Goal: Information Seeking & Learning: Learn about a topic

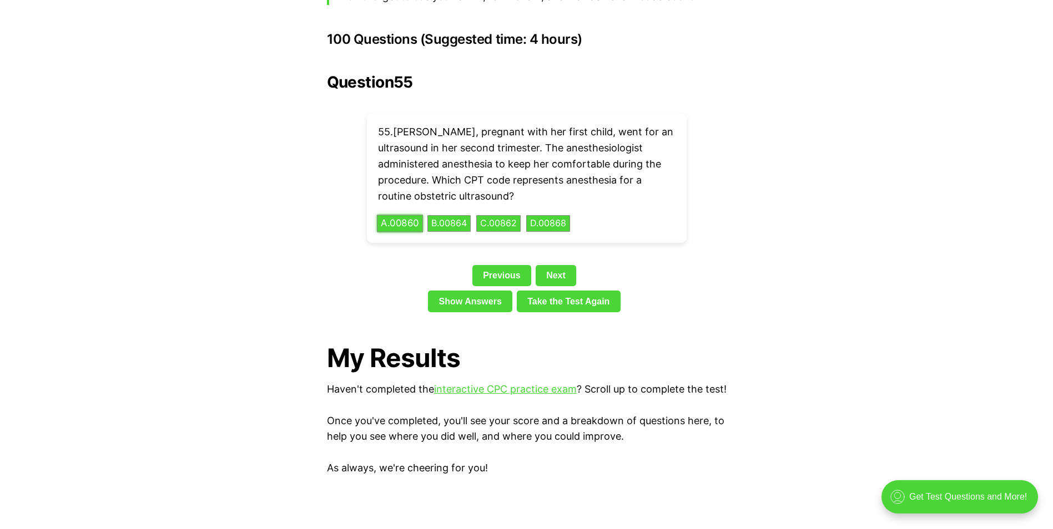
click at [408, 215] on button "A . 00860" at bounding box center [400, 223] width 46 height 17
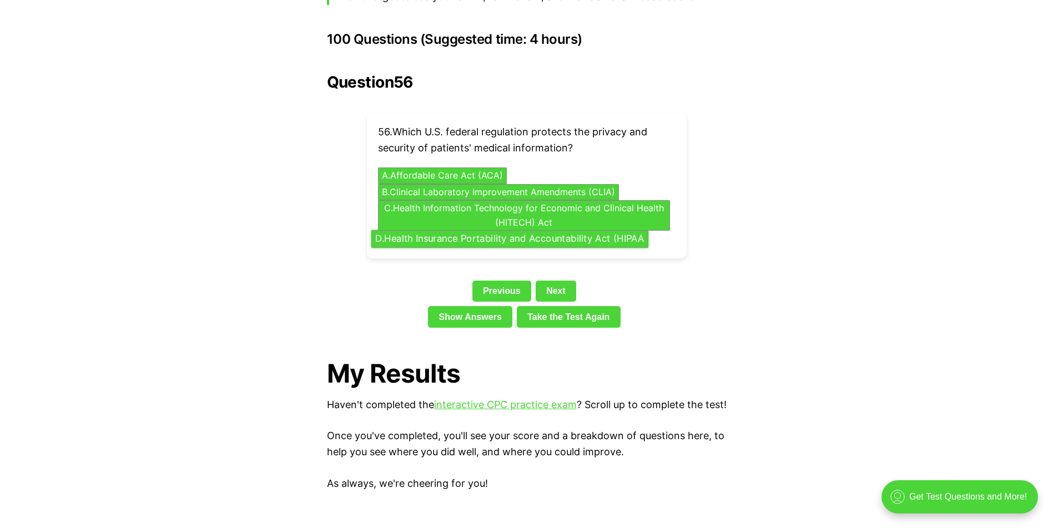
click at [534, 231] on button "D . Health Insurance Portability and Accountability Act (HIPAA" at bounding box center [509, 239] width 277 height 17
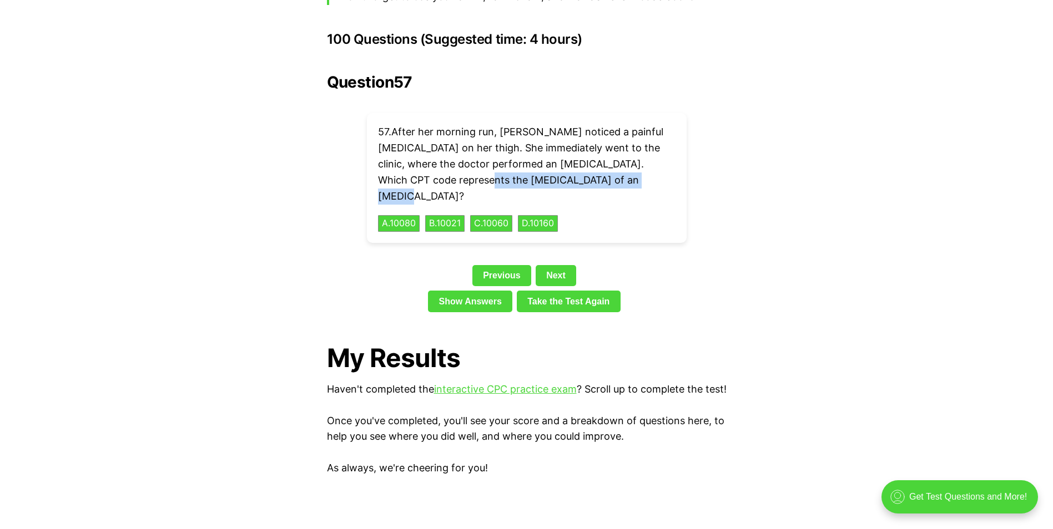
drag, startPoint x: 618, startPoint y: 163, endPoint x: 448, endPoint y: 166, distance: 169.3
click at [448, 166] on p "57 . After her morning run, [PERSON_NAME] noticed a painful [MEDICAL_DATA] on h…" at bounding box center [526, 164] width 297 height 80
drag, startPoint x: 448, startPoint y: 166, endPoint x: 458, endPoint y: 161, distance: 10.4
copy p "[MEDICAL_DATA] of an [MEDICAL_DATA]"
click at [513, 215] on button "C . 10060" at bounding box center [491, 223] width 44 height 17
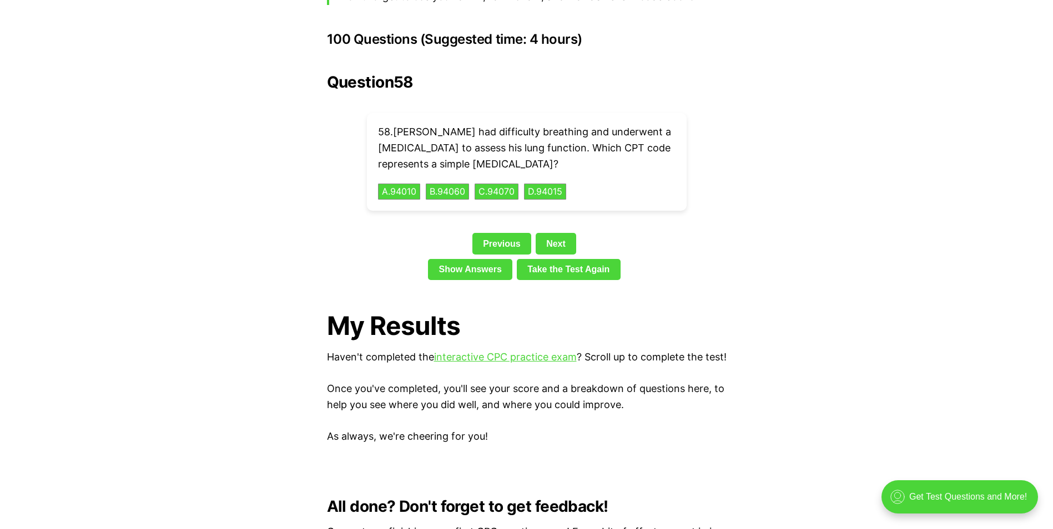
drag, startPoint x: 586, startPoint y: 146, endPoint x: 440, endPoint y: 149, distance: 146.5
click at [440, 149] on p "58 . [PERSON_NAME] had difficulty breathing and underwent a [MEDICAL_DATA] to a…" at bounding box center [526, 148] width 297 height 48
drag, startPoint x: 440, startPoint y: 149, endPoint x: 453, endPoint y: 144, distance: 13.5
copy p "simple [MEDICAL_DATA]"
click at [407, 183] on button "A . 94010" at bounding box center [399, 191] width 44 height 17
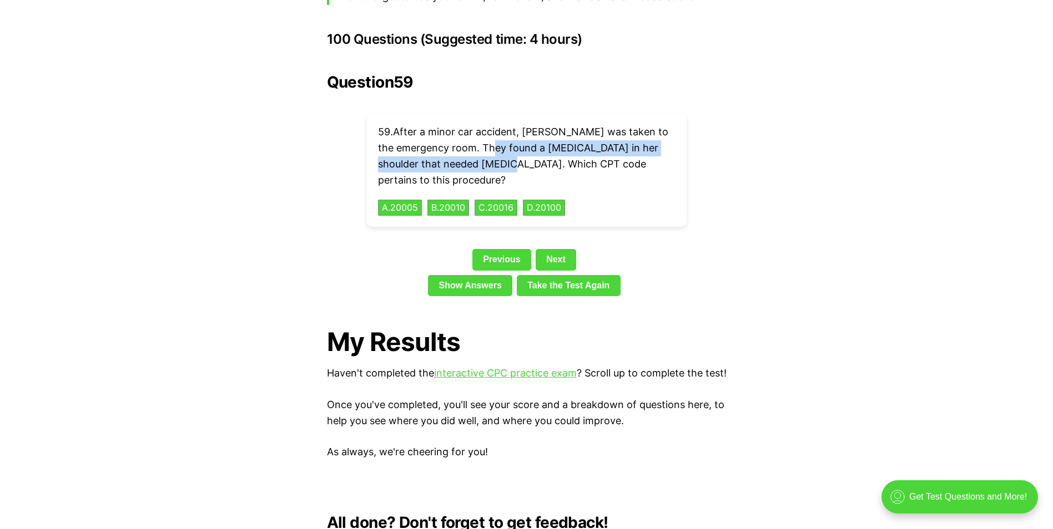
drag, startPoint x: 517, startPoint y: 146, endPoint x: 519, endPoint y: 127, distance: 19.5
click at [519, 127] on p "59 . After a minor car accident, [PERSON_NAME] was taken to the emergency room.…" at bounding box center [526, 156] width 297 height 64
drag, startPoint x: 519, startPoint y: 127, endPoint x: 539, endPoint y: 129, distance: 20.0
copy p "a [MEDICAL_DATA] in her shoulder that needed [MEDICAL_DATA]"
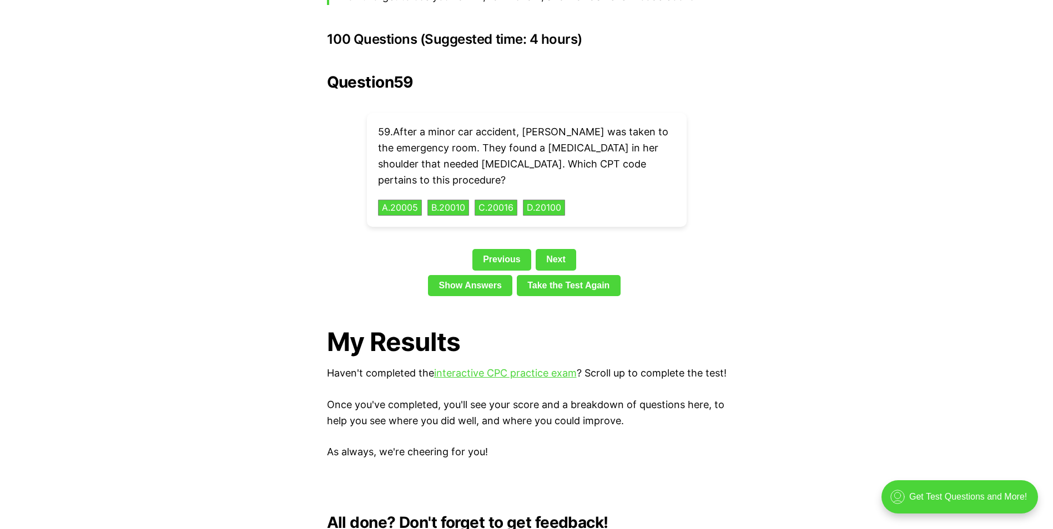
click at [627, 184] on div "59 . After a minor car accident, [PERSON_NAME] was taken to the emergency room.…" at bounding box center [527, 170] width 320 height 114
click at [401, 199] on button "A . 20005" at bounding box center [400, 207] width 46 height 17
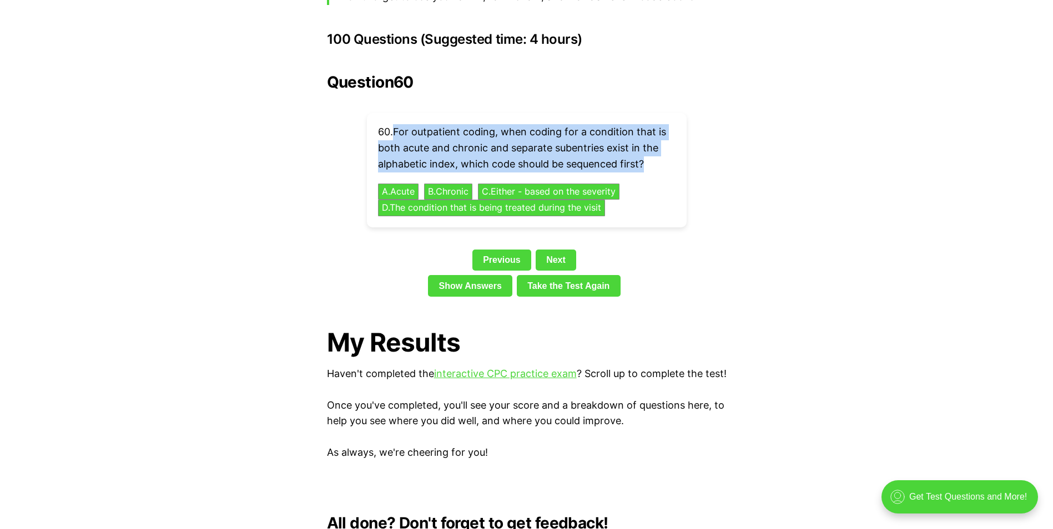
drag, startPoint x: 646, startPoint y: 148, endPoint x: 395, endPoint y: 110, distance: 254.2
click at [395, 124] on p "60 . For outpatient coding, when coding for a condition that is both acute and …" at bounding box center [526, 148] width 297 height 48
drag, startPoint x: 395, startPoint y: 110, endPoint x: 423, endPoint y: 116, distance: 28.9
copy p "For outpatient coding, when coding for a condition that is both acute and chron…"
click at [395, 183] on button "A . Acute" at bounding box center [398, 191] width 43 height 17
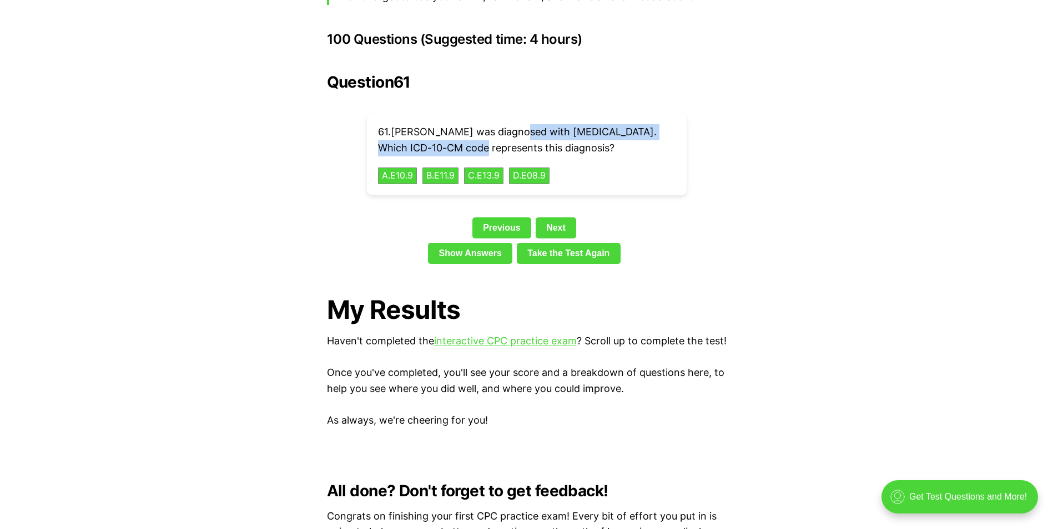
drag, startPoint x: 439, startPoint y: 129, endPoint x: 512, endPoint y: 110, distance: 75.5
click at [512, 124] on p "61 . [PERSON_NAME] was diagnosed with [MEDICAL_DATA]. Which ICD-10-CM code repr…" at bounding box center [526, 140] width 297 height 32
drag, startPoint x: 512, startPoint y: 110, endPoint x: 533, endPoint y: 115, distance: 21.0
copy p "[MEDICAL_DATA] without complication"
click at [409, 173] on button "A . E10.9" at bounding box center [397, 175] width 41 height 17
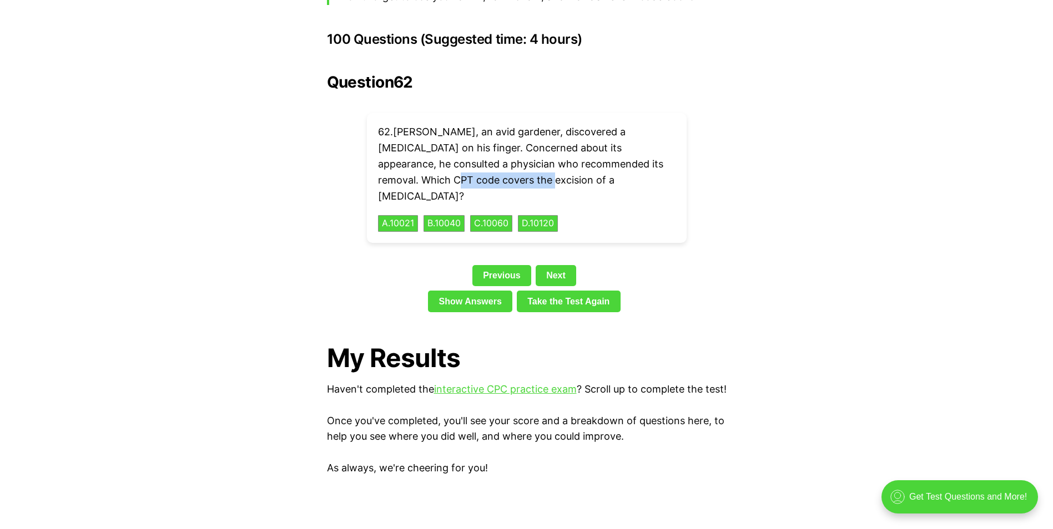
drag, startPoint x: 466, startPoint y: 163, endPoint x: 377, endPoint y: 160, distance: 88.8
click at [377, 160] on div "62 . [PERSON_NAME], an avid gardener, discovered a [MEDICAL_DATA] on his finger…" at bounding box center [527, 178] width 320 height 130
drag, startPoint x: 377, startPoint y: 160, endPoint x: 406, endPoint y: 163, distance: 29.5
copy p "excision of a [MEDICAL_DATA]?"
click at [649, 195] on div "62 . [PERSON_NAME], an avid gardener, discovered a [MEDICAL_DATA] on his finger…" at bounding box center [527, 178] width 320 height 130
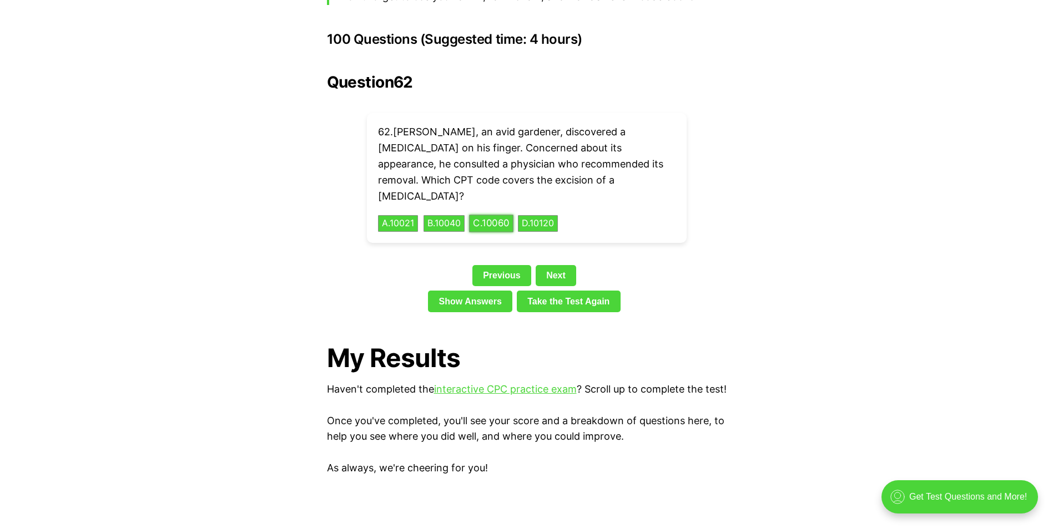
click at [491, 215] on button "C . 10060" at bounding box center [491, 223] width 44 height 17
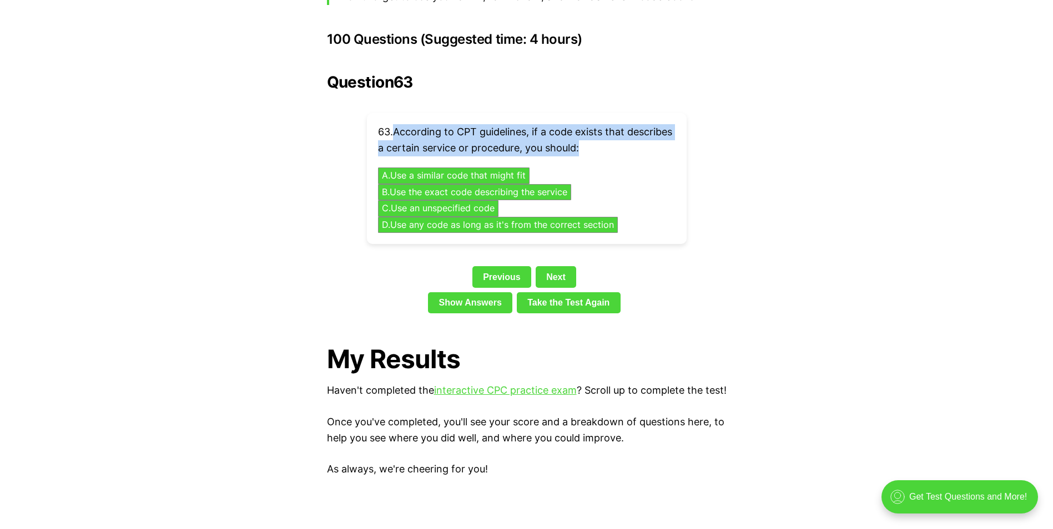
drag, startPoint x: 629, startPoint y: 131, endPoint x: 398, endPoint y: 112, distance: 231.7
click at [398, 124] on p "63 . According to CPT guidelines, if a code exists that describes a certain ser…" at bounding box center [526, 140] width 297 height 32
drag, startPoint x: 398, startPoint y: 112, endPoint x: 421, endPoint y: 118, distance: 23.7
copy p "According to CPT guidelines, if a code exists that describes a certain service …"
click at [395, 184] on button "B . Use the exact code describing the service" at bounding box center [474, 192] width 203 height 17
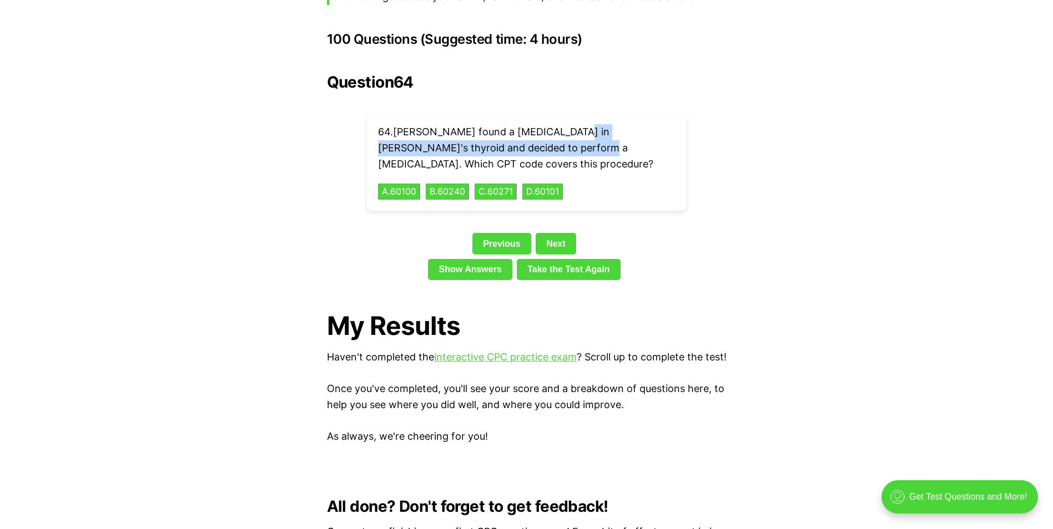
drag, startPoint x: 513, startPoint y: 131, endPoint x: 559, endPoint y: 113, distance: 49.4
click at [559, 124] on p "64 . [PERSON_NAME] found a [MEDICAL_DATA] in [PERSON_NAME]'s thyroid and decide…" at bounding box center [526, 148] width 297 height 48
drag, startPoint x: 559, startPoint y: 113, endPoint x: 576, endPoint y: 111, distance: 16.8
copy p "thyroid and decided to perform a core needle biops"
click at [406, 183] on button "A . 60100" at bounding box center [399, 191] width 44 height 17
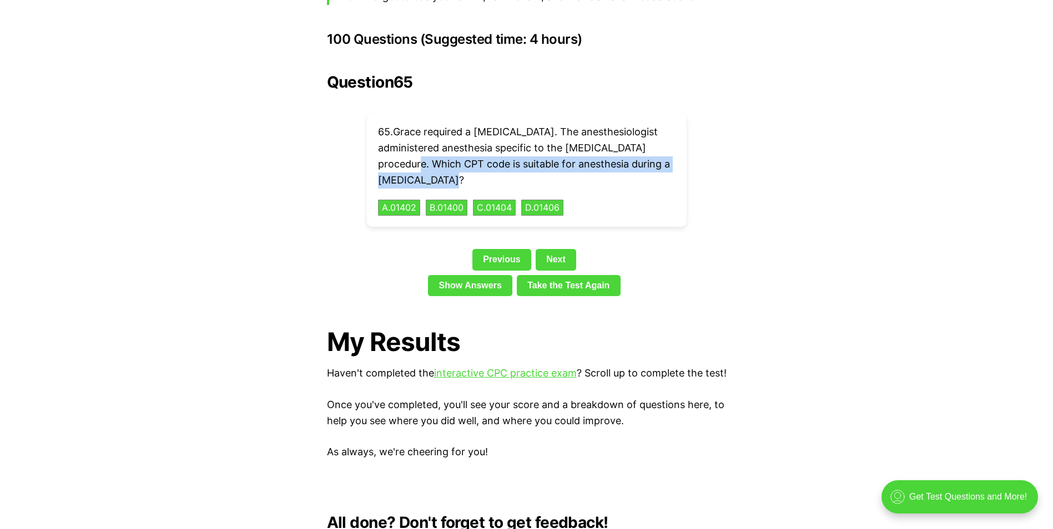
drag, startPoint x: 441, startPoint y: 161, endPoint x: 376, endPoint y: 140, distance: 68.8
click at [376, 140] on div "65 . [PERSON_NAME] required a [MEDICAL_DATA]. The anesthesiologist administered…" at bounding box center [527, 170] width 320 height 114
drag, startPoint x: 376, startPoint y: 140, endPoint x: 398, endPoint y: 151, distance: 24.6
copy p "Which CPT code is suitable for anesthesia during a [MEDICAL_DATA]?"
click at [423, 187] on div "65 . [PERSON_NAME] required a [MEDICAL_DATA]. The anesthesiologist administered…" at bounding box center [527, 170] width 320 height 114
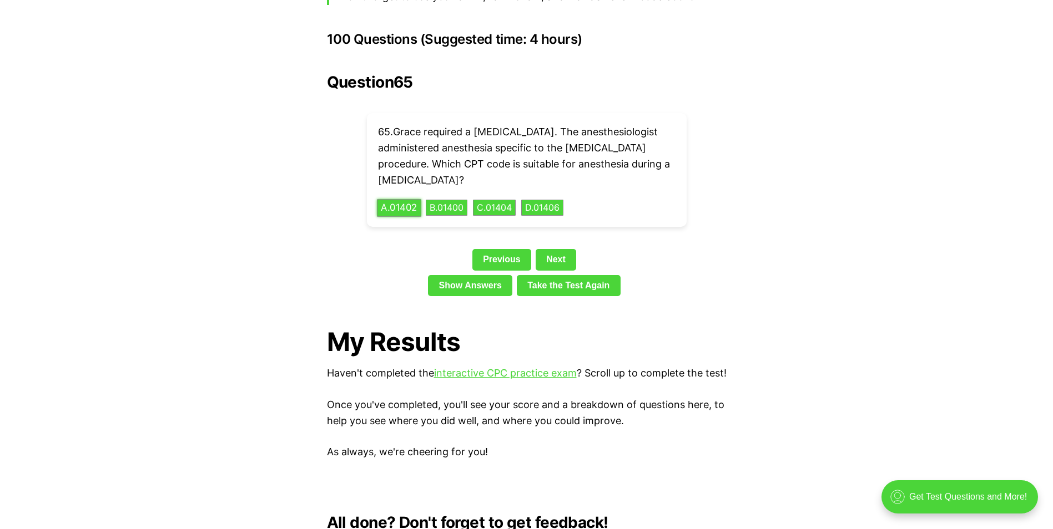
click at [414, 199] on button "A . 01402" at bounding box center [399, 207] width 44 height 17
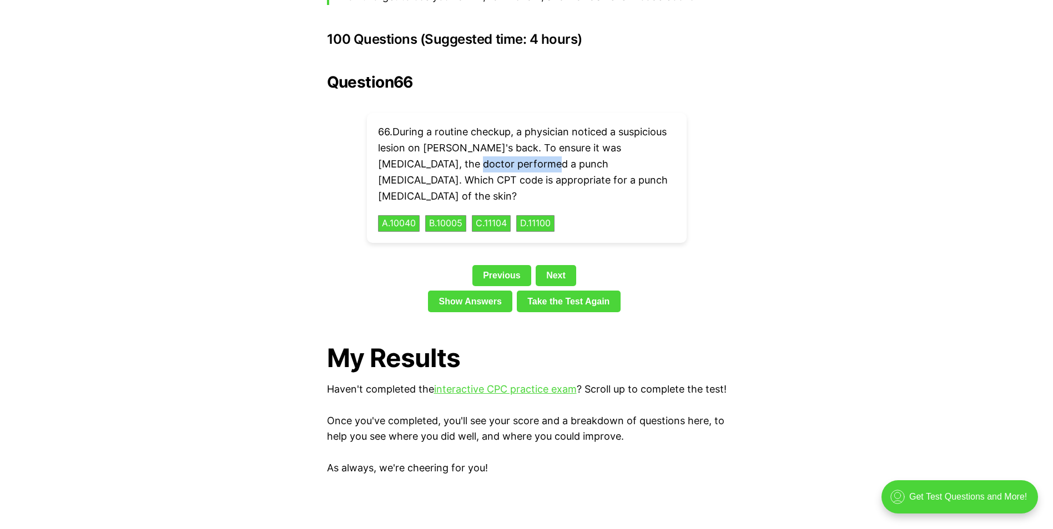
drag, startPoint x: 503, startPoint y: 150, endPoint x: 429, endPoint y: 145, distance: 73.9
click at [429, 145] on p "66 . During a routine checkup, a physician noticed a suspicious lesion on [PERS…" at bounding box center [526, 164] width 297 height 80
drag, startPoint x: 429, startPoint y: 145, endPoint x: 515, endPoint y: 158, distance: 86.9
click at [515, 158] on p "66 . During a routine checkup, a physician noticed a suspicious lesion on [PERS…" at bounding box center [526, 164] width 297 height 80
drag, startPoint x: 503, startPoint y: 162, endPoint x: 387, endPoint y: 163, distance: 116.0
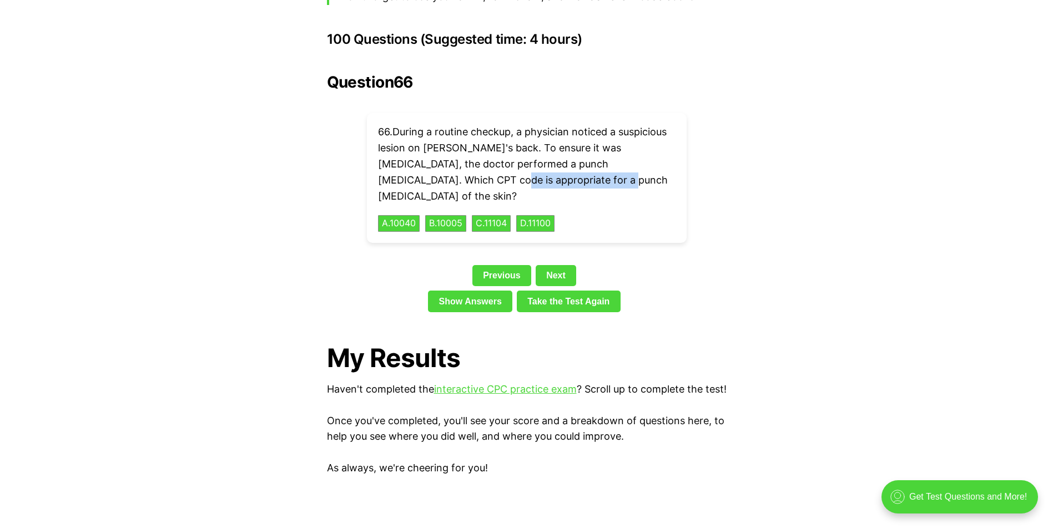
click at [387, 163] on p "66 . During a routine checkup, a physician noticed a suspicious lesion on [PERS…" at bounding box center [526, 164] width 297 height 80
drag, startPoint x: 387, startPoint y: 163, endPoint x: 397, endPoint y: 163, distance: 10.0
copy p "punch [MEDICAL_DATA] of the skin"
click at [509, 215] on button "C . 11104" at bounding box center [491, 223] width 41 height 17
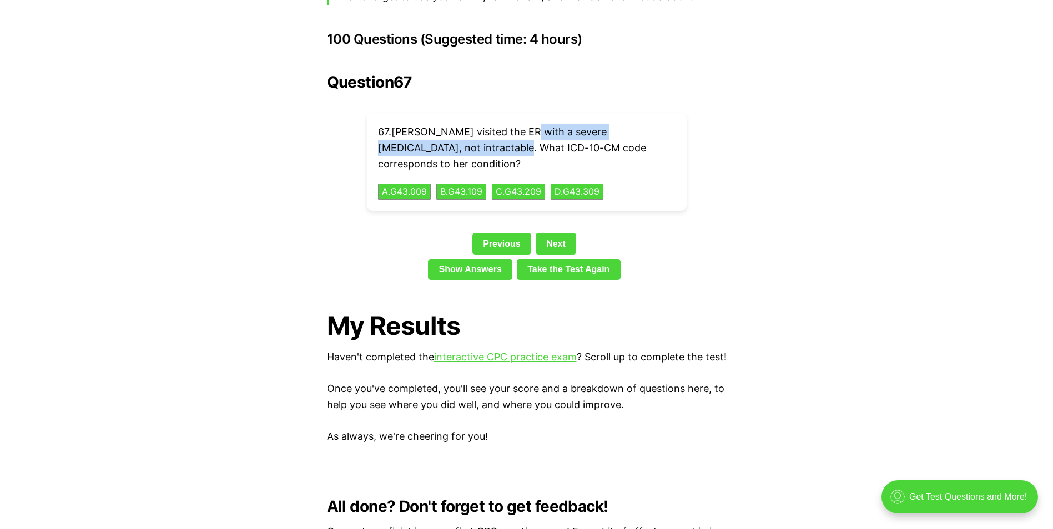
drag, startPoint x: 448, startPoint y: 130, endPoint x: 523, endPoint y: 117, distance: 76.5
click at [523, 124] on p "67 . [PERSON_NAME] visited the ER with a severe [MEDICAL_DATA], not intractable…" at bounding box center [526, 148] width 297 height 48
drag, startPoint x: 523, startPoint y: 117, endPoint x: 540, endPoint y: 117, distance: 16.7
click at [402, 183] on button "A . G43.009" at bounding box center [403, 191] width 55 height 17
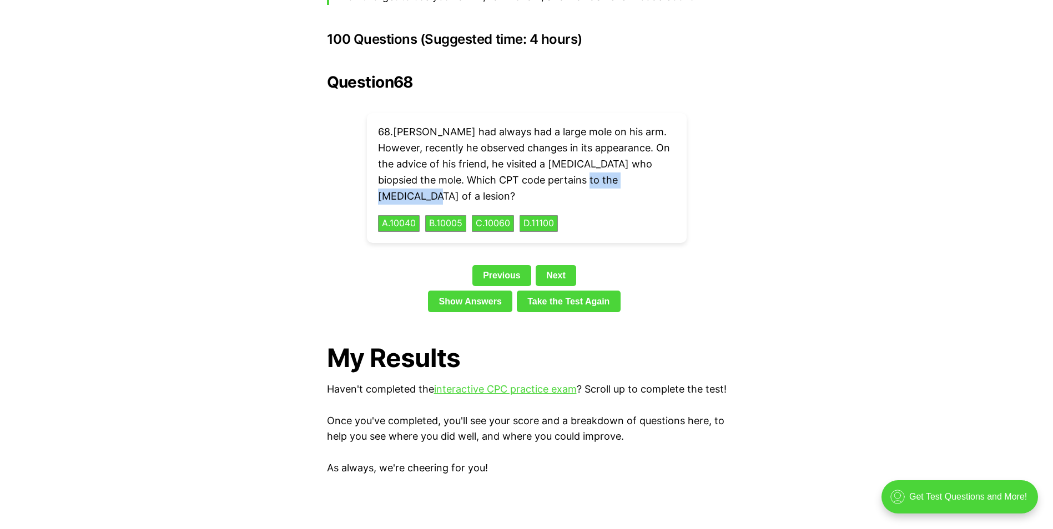
drag, startPoint x: 660, startPoint y: 163, endPoint x: 578, endPoint y: 158, distance: 82.8
click at [578, 158] on p "68 . [PERSON_NAME] had always had a large mole on his arm. However, recently he…" at bounding box center [526, 164] width 297 height 80
drag, startPoint x: 578, startPoint y: 158, endPoint x: 594, endPoint y: 165, distance: 18.1
click at [556, 215] on button "D . 11100" at bounding box center [538, 223] width 40 height 17
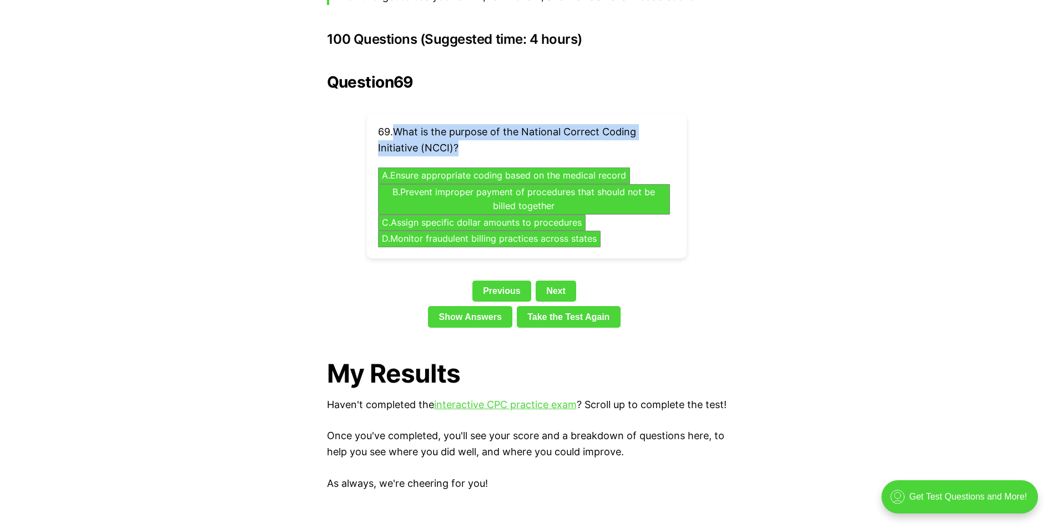
drag, startPoint x: 469, startPoint y: 127, endPoint x: 400, endPoint y: 114, distance: 70.5
click at [400, 124] on p "69 . What is the purpose of the National Correct Coding Initiative (NCCI)?" at bounding box center [526, 140] width 297 height 32
drag, startPoint x: 400, startPoint y: 114, endPoint x: 433, endPoint y: 120, distance: 33.8
click at [468, 167] on button "A . Ensure appropriate coding based on the medical record" at bounding box center [503, 175] width 265 height 17
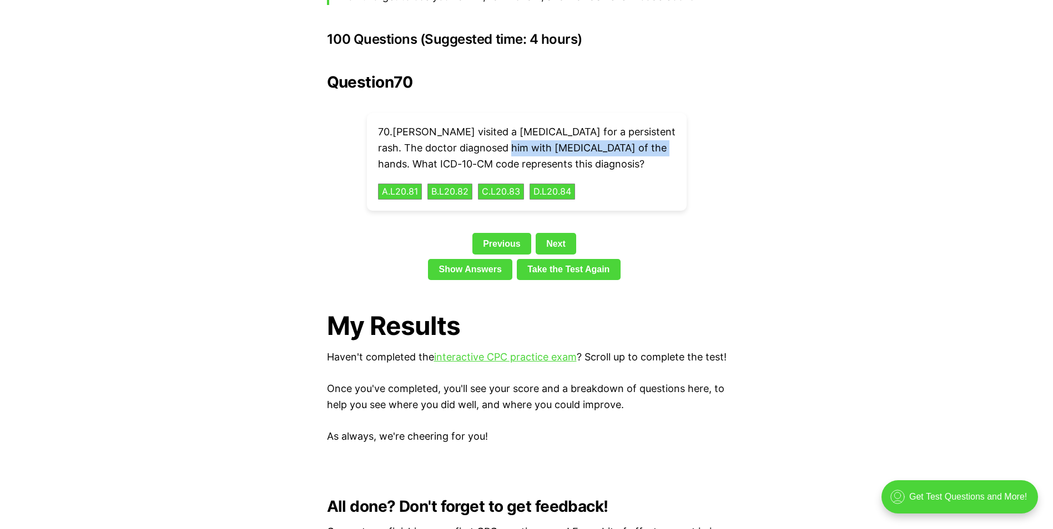
drag, startPoint x: 653, startPoint y: 130, endPoint x: 508, endPoint y: 130, distance: 145.4
click at [508, 130] on p "70 . [PERSON_NAME] visited a [MEDICAL_DATA] for a persistent rash. The doctor d…" at bounding box center [526, 148] width 297 height 48
drag, startPoint x: 508, startPoint y: 130, endPoint x: 530, endPoint y: 133, distance: 23.0
click at [609, 139] on p "70 . [PERSON_NAME] visited a [MEDICAL_DATA] for a persistent rash. The doctor d…" at bounding box center [526, 148] width 297 height 48
drag, startPoint x: 648, startPoint y: 129, endPoint x: 507, endPoint y: 131, distance: 140.4
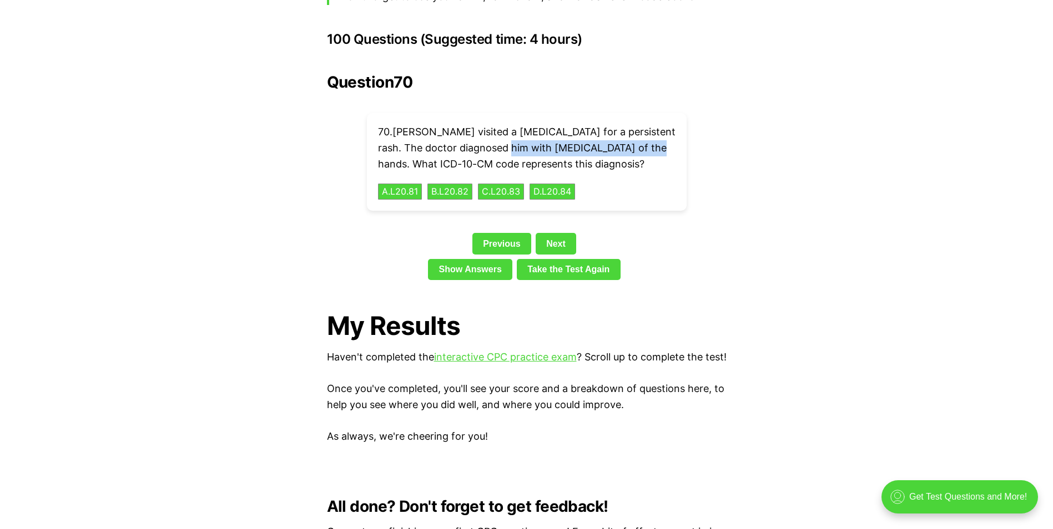
click at [507, 131] on p "70 . [PERSON_NAME] visited a [MEDICAL_DATA] for a persistent rash. The doctor d…" at bounding box center [526, 148] width 297 height 48
click at [392, 183] on button "A . L20.81" at bounding box center [400, 191] width 46 height 17
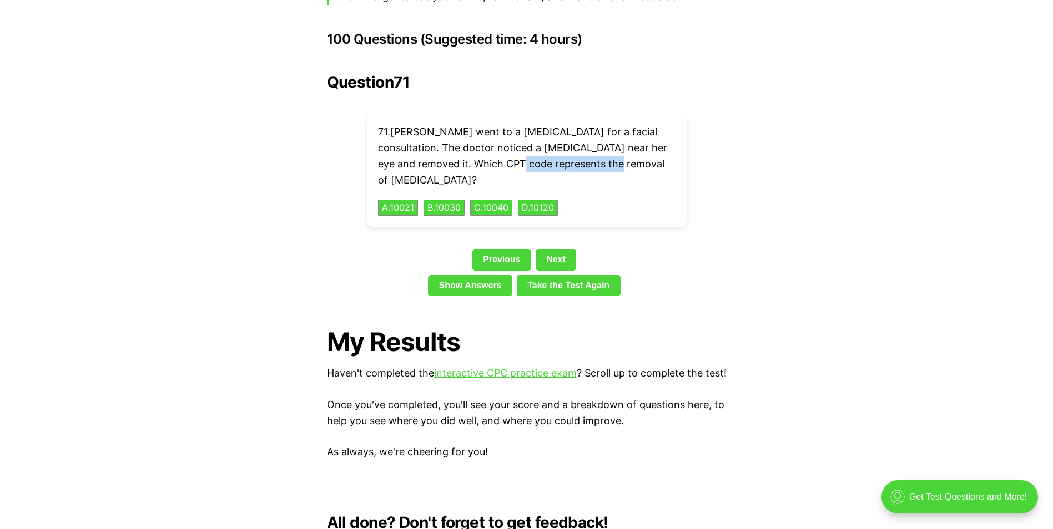
drag, startPoint x: 572, startPoint y: 145, endPoint x: 482, endPoint y: 151, distance: 90.6
click at [482, 151] on p "71 . [PERSON_NAME] went to a [MEDICAL_DATA] for a facial consultation. The doct…" at bounding box center [526, 156] width 297 height 64
drag, startPoint x: 482, startPoint y: 151, endPoint x: 499, endPoint y: 147, distance: 18.3
click at [499, 199] on button "C . 10040" at bounding box center [491, 207] width 44 height 17
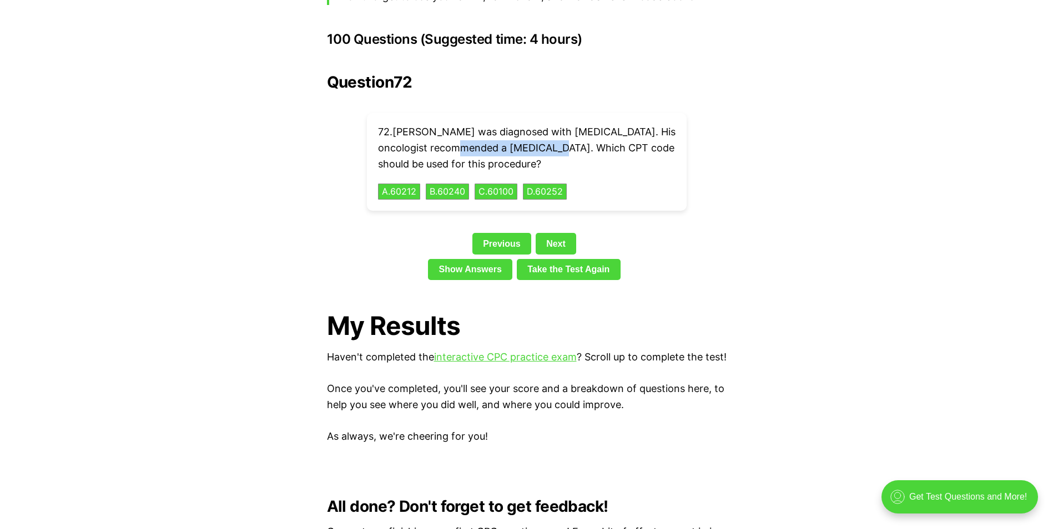
drag, startPoint x: 549, startPoint y: 130, endPoint x: 458, endPoint y: 132, distance: 91.0
click at [458, 132] on p "72 . [PERSON_NAME] was diagnosed with [MEDICAL_DATA]. His oncologist recommende…" at bounding box center [526, 148] width 297 height 48
drag, startPoint x: 458, startPoint y: 132, endPoint x: 474, endPoint y: 131, distance: 16.7
click at [457, 183] on button "B . 60240" at bounding box center [446, 191] width 45 height 17
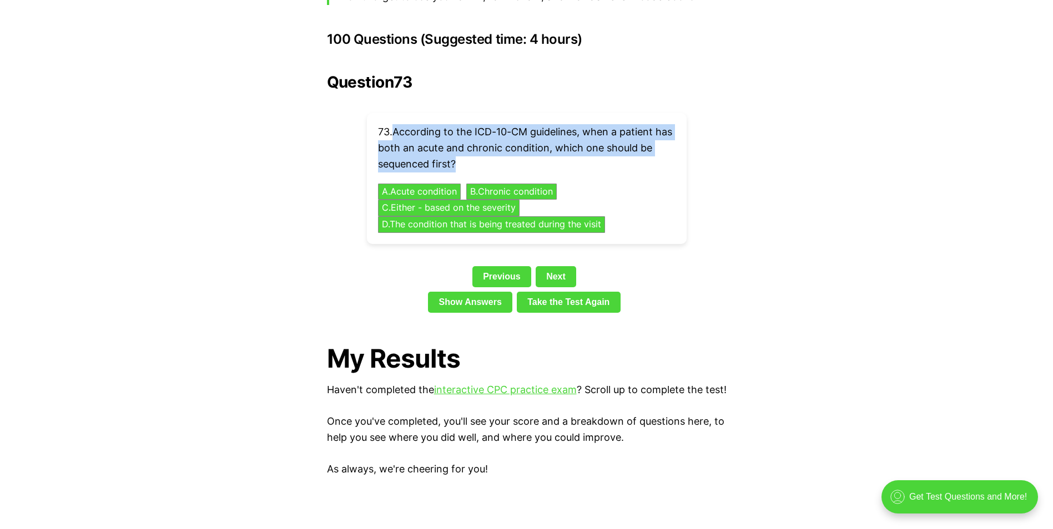
drag, startPoint x: 469, startPoint y: 142, endPoint x: 397, endPoint y: 113, distance: 77.9
click at [397, 124] on p "73 . According to the ICD-10-CM guidelines, when a patient has both an acute an…" at bounding box center [526, 148] width 297 height 48
drag, startPoint x: 397, startPoint y: 113, endPoint x: 426, endPoint y: 118, distance: 29.4
click at [435, 183] on button "A . Acute condition" at bounding box center [419, 191] width 87 height 17
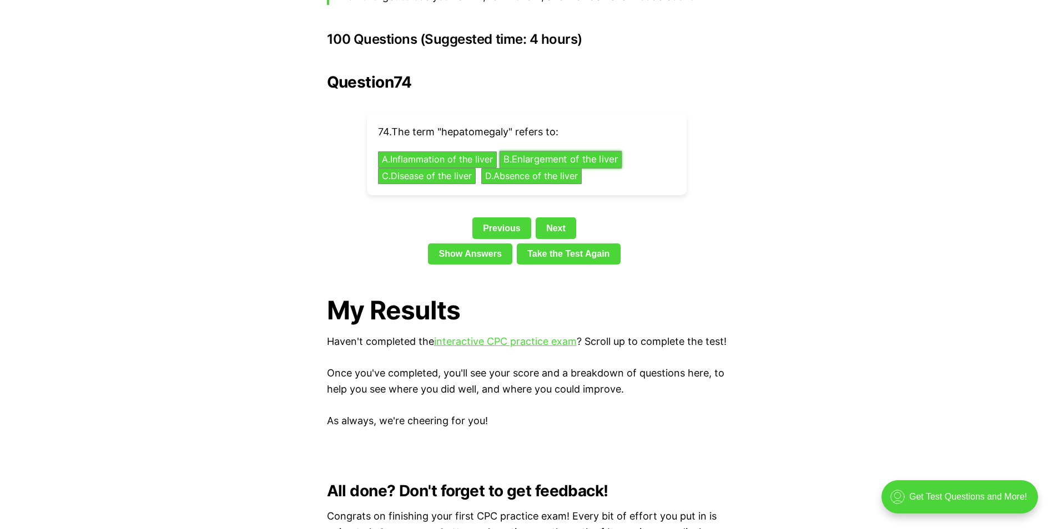
click at [582, 151] on button "B . Enlargement of the liver" at bounding box center [560, 159] width 123 height 17
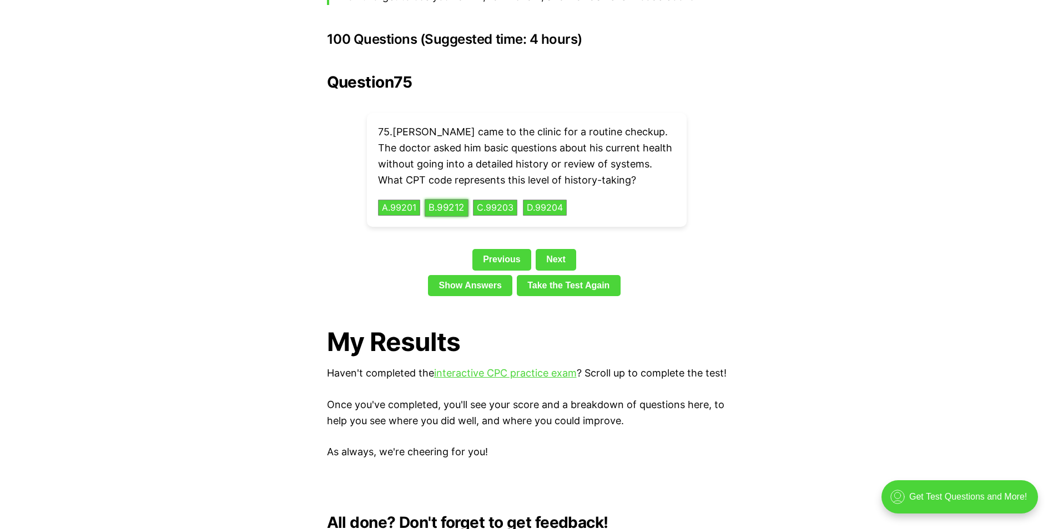
click at [453, 199] on button "B . 99212" at bounding box center [446, 207] width 44 height 17
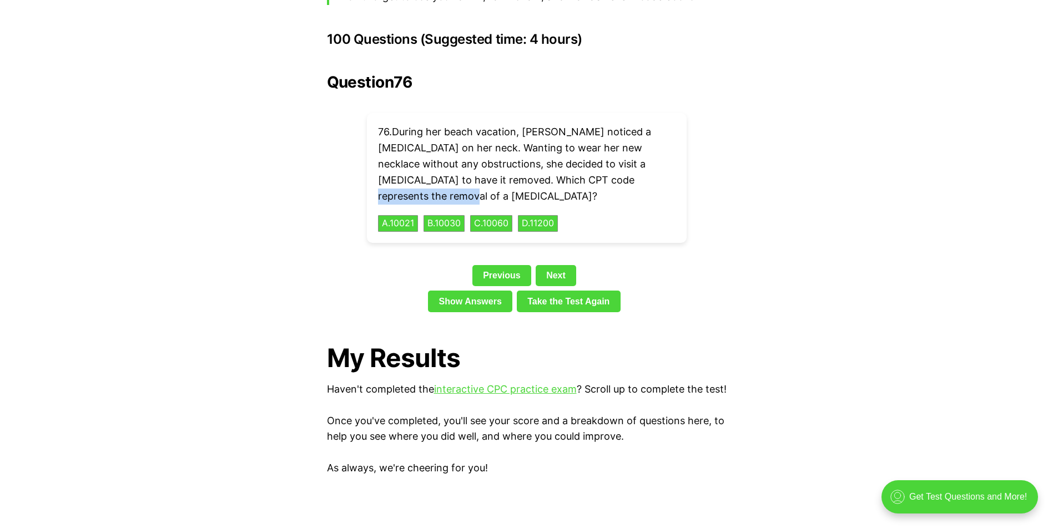
drag, startPoint x: 395, startPoint y: 178, endPoint x: 576, endPoint y: 159, distance: 182.4
click at [576, 159] on p "76 . During her beach vacation, [PERSON_NAME] noticed a [MEDICAL_DATA] on her n…" at bounding box center [526, 164] width 297 height 80
drag, startPoint x: 576, startPoint y: 159, endPoint x: 603, endPoint y: 158, distance: 26.7
click at [689, 179] on div "Question 76 76 . During her beach vacation, [PERSON_NAME] noticed a [MEDICAL_DA…" at bounding box center [526, 195] width 399 height 244
click at [548, 215] on button "D . 11200" at bounding box center [538, 223] width 42 height 17
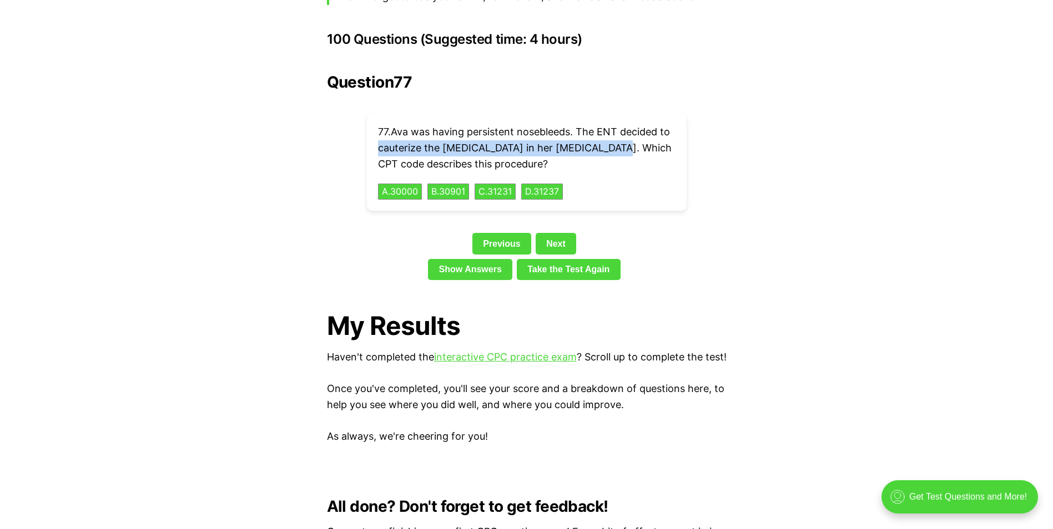
drag, startPoint x: 604, startPoint y: 130, endPoint x: 379, endPoint y: 131, distance: 224.7
click at [379, 131] on p "77 . Ava was having persistent nosebleeds. The ENT decided to cauterize the [ME…" at bounding box center [526, 148] width 297 height 48
drag, startPoint x: 379, startPoint y: 131, endPoint x: 408, endPoint y: 131, distance: 28.9
click at [441, 183] on button "B . 30901" at bounding box center [448, 191] width 44 height 17
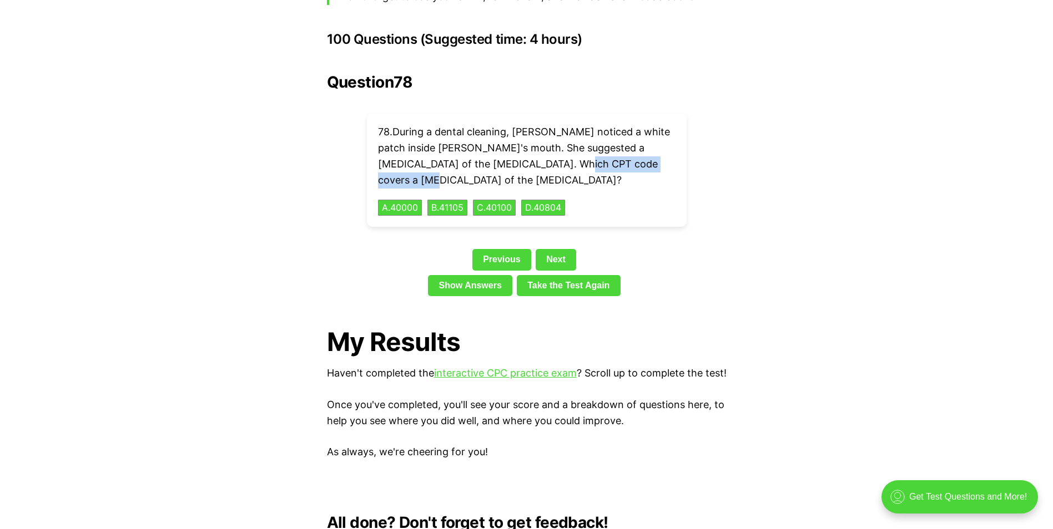
drag, startPoint x: 665, startPoint y: 144, endPoint x: 545, endPoint y: 140, distance: 119.4
click at [545, 140] on p "78 . During a dental cleaning, [PERSON_NAME] noticed a white patch inside [PERS…" at bounding box center [526, 156] width 297 height 64
drag, startPoint x: 545, startPoint y: 140, endPoint x: 562, endPoint y: 148, distance: 17.9
click at [453, 199] on button "B . 41105" at bounding box center [447, 207] width 42 height 17
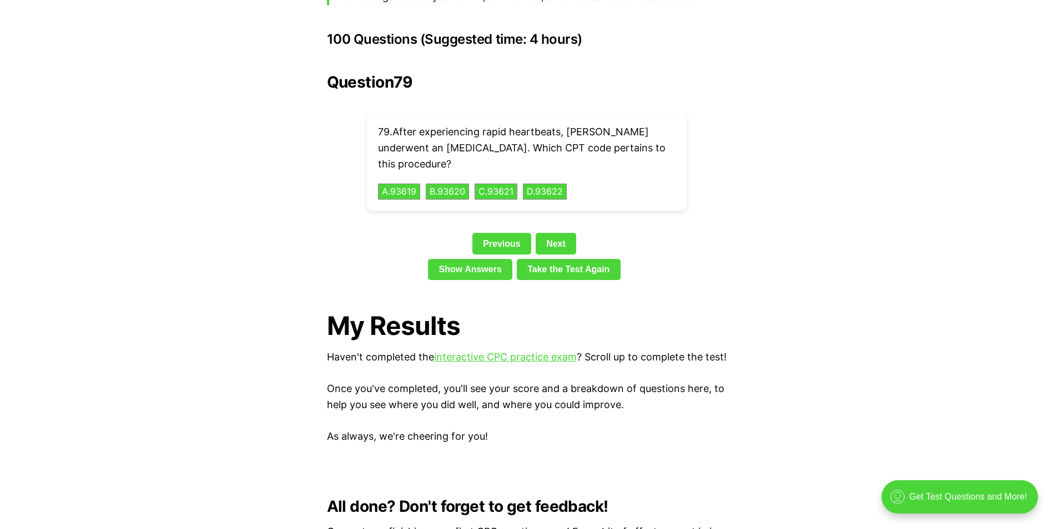
click at [482, 129] on p "79 . After experiencing rapid heartbeats, [PERSON_NAME] underwent an [MEDICAL_D…" at bounding box center [526, 148] width 297 height 48
drag, startPoint x: 494, startPoint y: 130, endPoint x: 380, endPoint y: 129, distance: 114.3
click at [380, 129] on p "79 . After experiencing rapid heartbeats, [PERSON_NAME] underwent an [MEDICAL_D…" at bounding box center [526, 148] width 297 height 48
drag, startPoint x: 380, startPoint y: 129, endPoint x: 397, endPoint y: 129, distance: 17.2
click at [545, 138] on p "79 . After experiencing rapid heartbeats, [PERSON_NAME] underwent an [MEDICAL_D…" at bounding box center [526, 148] width 297 height 48
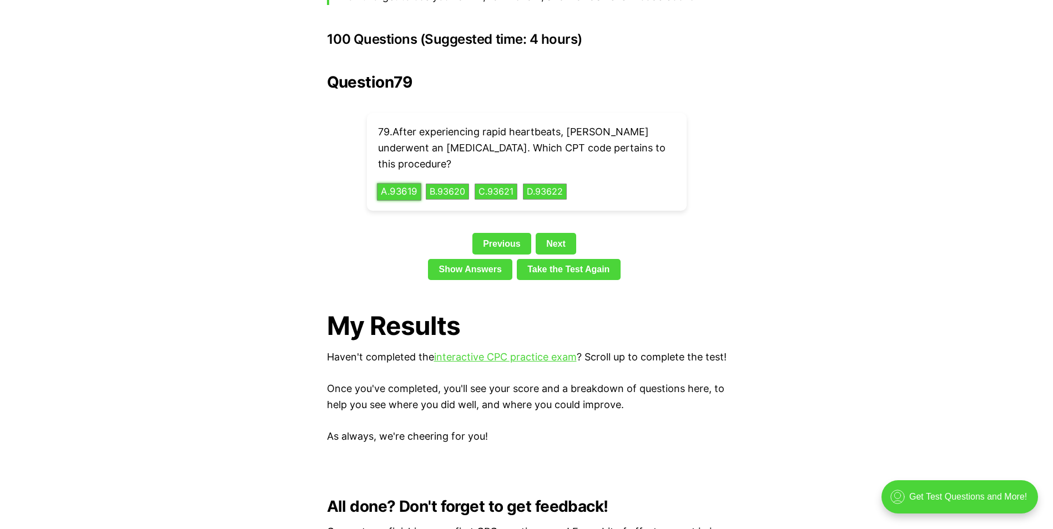
click at [392, 183] on button "A . 93619" at bounding box center [399, 191] width 44 height 17
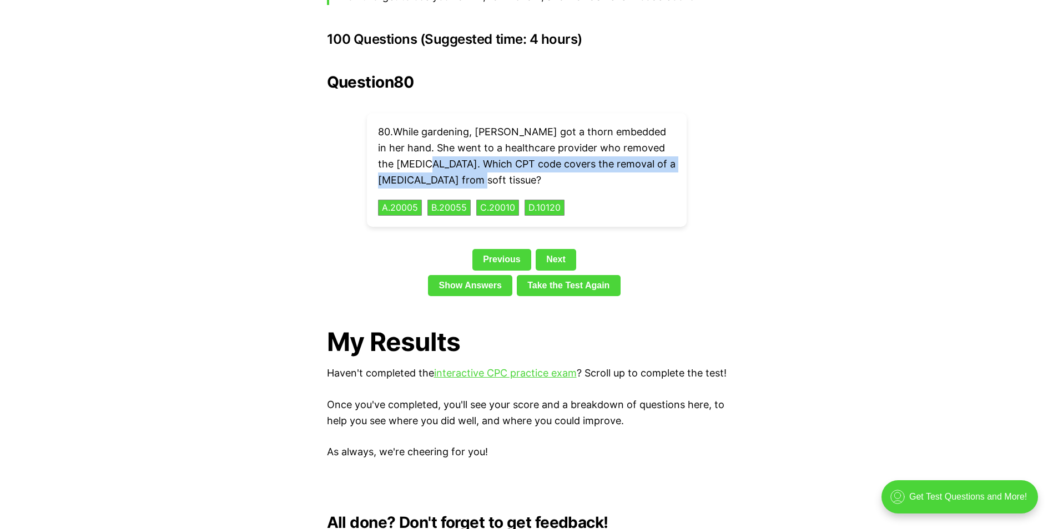
drag, startPoint x: 458, startPoint y: 159, endPoint x: 409, endPoint y: 143, distance: 51.6
click at [409, 143] on p "80 . While gardening, [PERSON_NAME] got a thorn embedded in her hand. She went …" at bounding box center [526, 156] width 297 height 64
drag, startPoint x: 409, startPoint y: 143, endPoint x: 425, endPoint y: 145, distance: 15.7
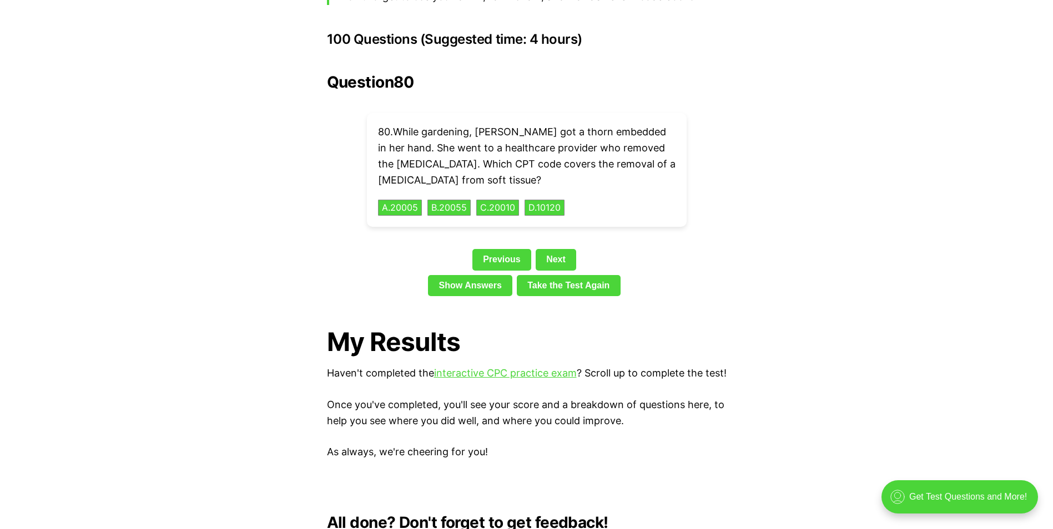
click at [721, 230] on div "Question 80 80 . While gardening, [PERSON_NAME] got a thorn embedded in her han…" at bounding box center [526, 186] width 399 height 227
drag, startPoint x: 560, startPoint y: 189, endPoint x: 614, endPoint y: 194, distance: 53.5
click at [560, 199] on button "D . 10120" at bounding box center [544, 207] width 42 height 17
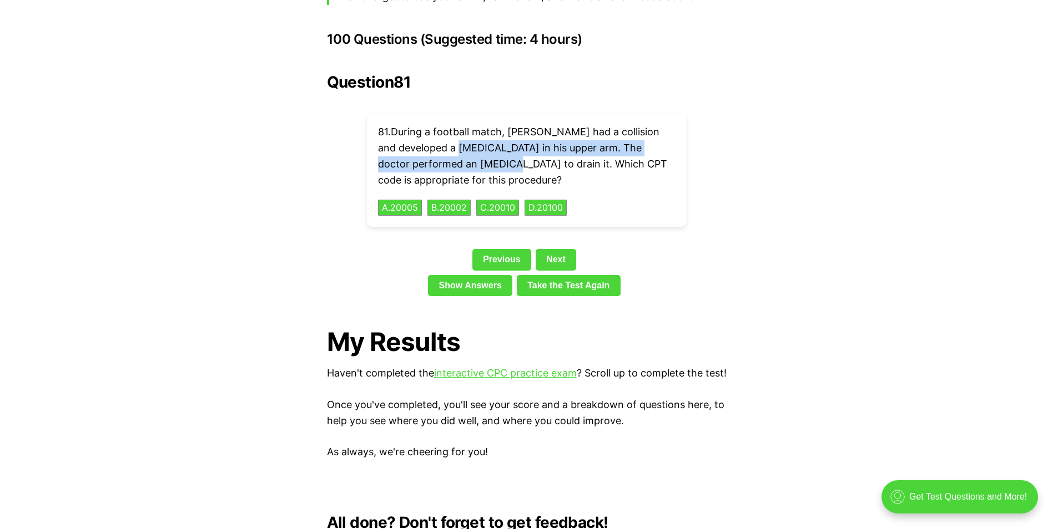
drag, startPoint x: 530, startPoint y: 148, endPoint x: 485, endPoint y: 138, distance: 46.2
click at [485, 138] on p "81 . During a football match, [PERSON_NAME] had a collision and developed a [ME…" at bounding box center [526, 156] width 297 height 64
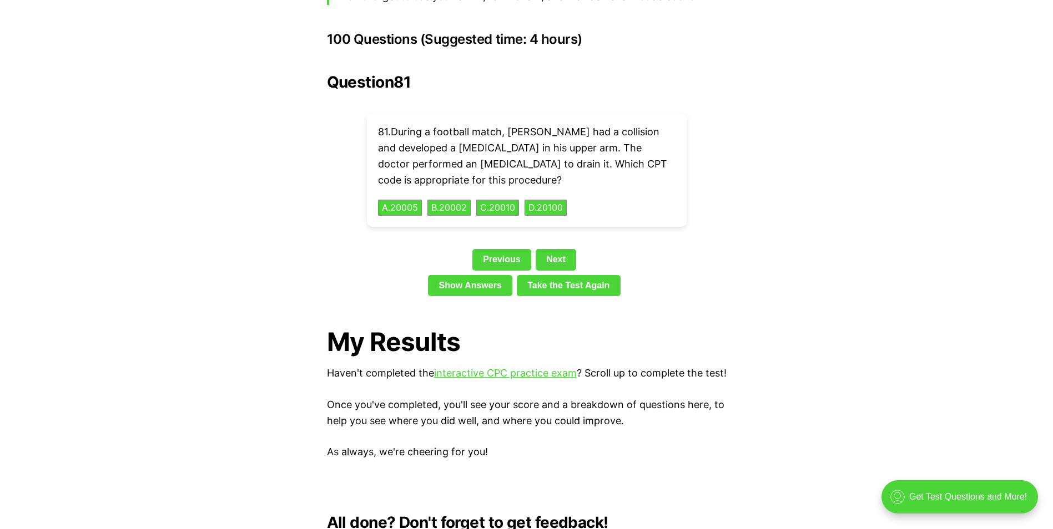
drag, startPoint x: 485, startPoint y: 138, endPoint x: 605, endPoint y: 163, distance: 122.5
click at [605, 163] on p "81 . During a football match, [PERSON_NAME] had a collision and developed a [ME…" at bounding box center [526, 156] width 297 height 64
click at [404, 199] on button "A . 20005" at bounding box center [400, 207] width 46 height 17
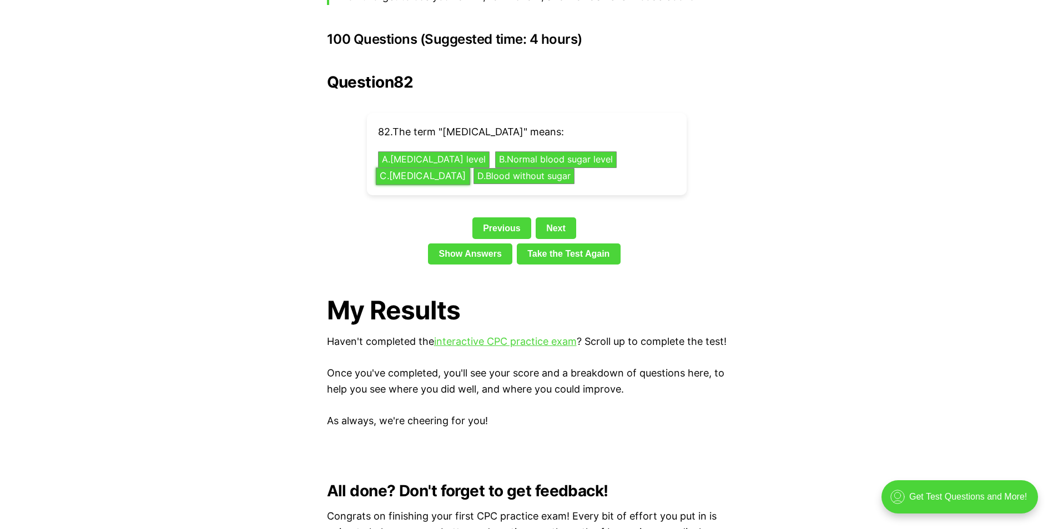
click at [454, 168] on button "C . [MEDICAL_DATA]" at bounding box center [422, 176] width 94 height 17
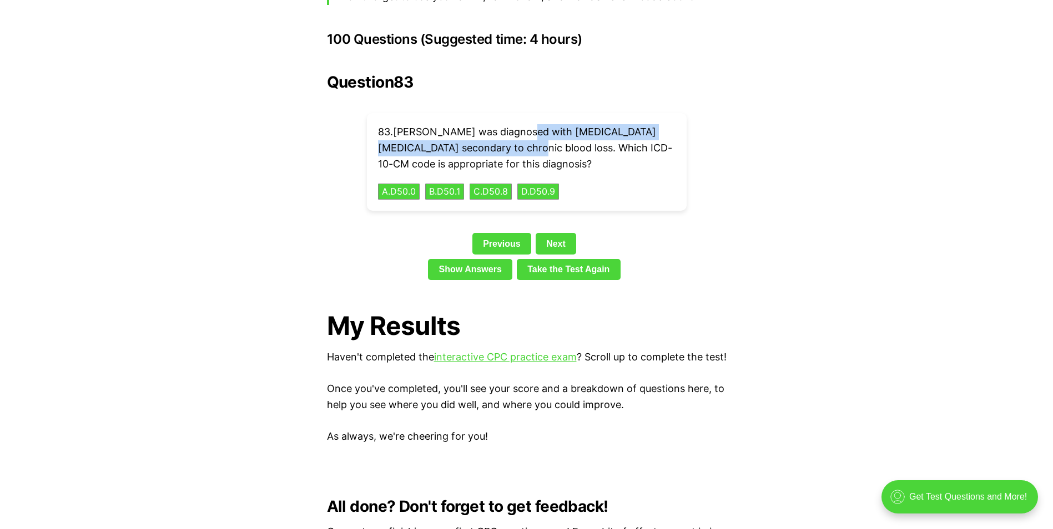
drag, startPoint x: 530, startPoint y: 132, endPoint x: 518, endPoint y: 115, distance: 21.0
click at [518, 124] on p "83 . [PERSON_NAME] was diagnosed with [MEDICAL_DATA] [MEDICAL_DATA] secondary t…" at bounding box center [526, 148] width 297 height 48
drag, startPoint x: 518, startPoint y: 115, endPoint x: 523, endPoint y: 118, distance: 6.0
click at [412, 183] on button "A . D50.0" at bounding box center [399, 191] width 44 height 17
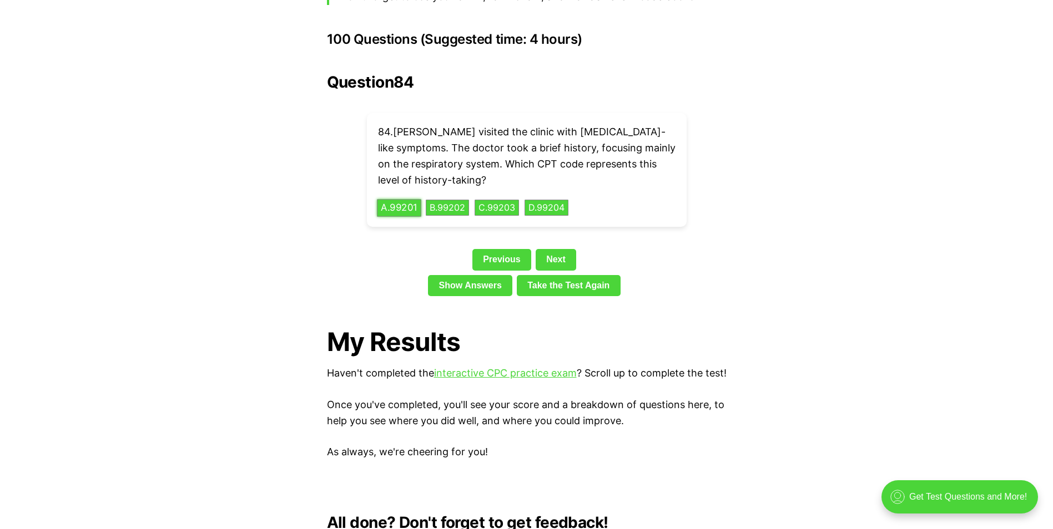
click at [403, 199] on button "A . 99201" at bounding box center [399, 207] width 44 height 17
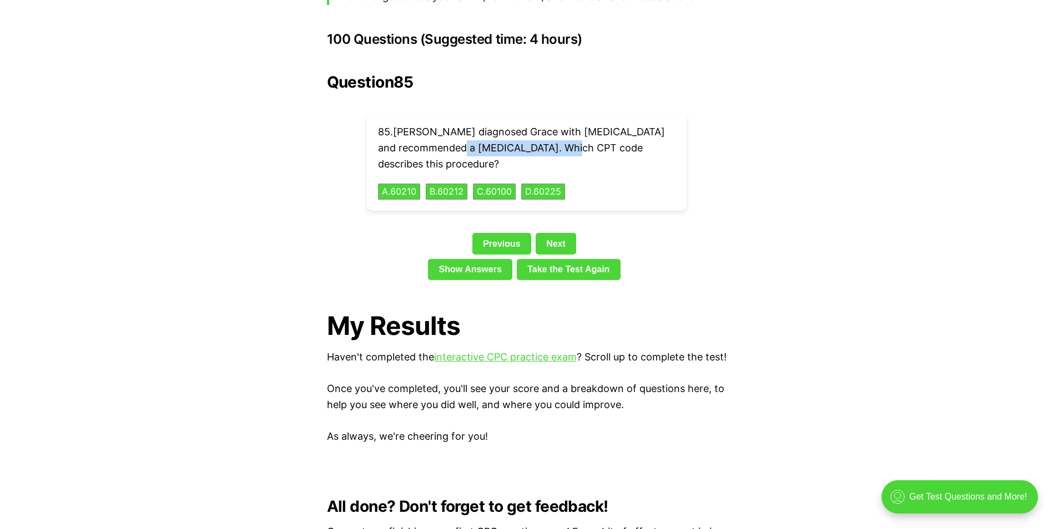
drag, startPoint x: 558, startPoint y: 131, endPoint x: 454, endPoint y: 127, distance: 104.4
click at [454, 127] on p "85 . [PERSON_NAME] diagnosed Grace with [MEDICAL_DATA] and recommended a [MEDIC…" at bounding box center [526, 148] width 297 height 48
drag, startPoint x: 454, startPoint y: 127, endPoint x: 492, endPoint y: 134, distance: 39.0
click at [568, 124] on p "85 . [PERSON_NAME] diagnosed Grace with [MEDICAL_DATA] and recommended a [MEDIC…" at bounding box center [526, 148] width 297 height 48
click at [415, 183] on button "A . 60210" at bounding box center [399, 191] width 44 height 17
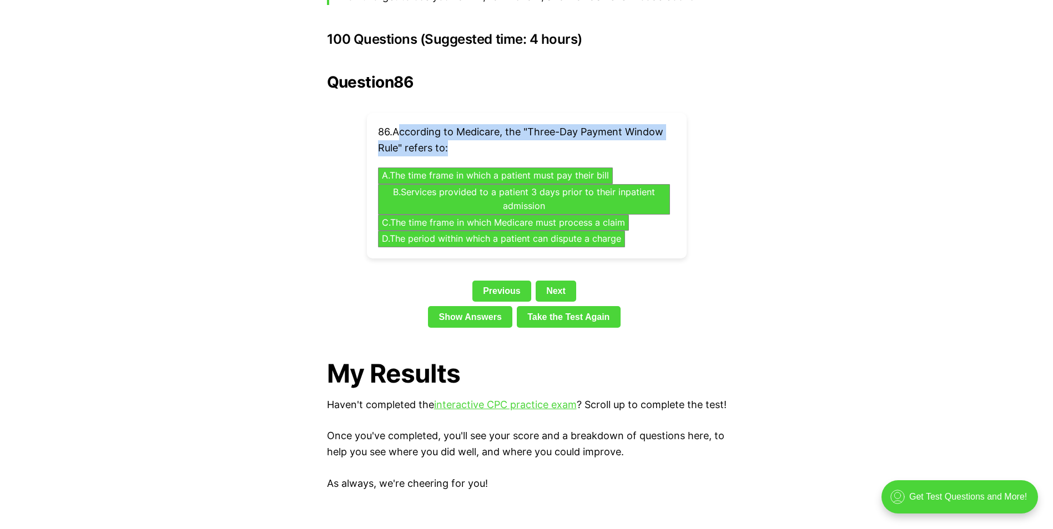
drag, startPoint x: 449, startPoint y: 130, endPoint x: 401, endPoint y: 112, distance: 52.1
click at [401, 124] on p "86 . According to Medicare, the "Three-Day Payment Window Rule" refers to:" at bounding box center [526, 140] width 297 height 32
drag, startPoint x: 401, startPoint y: 112, endPoint x: 415, endPoint y: 117, distance: 15.1
click at [507, 183] on button "B . Services provided to a patient 3 days prior to their inpatient admission" at bounding box center [523, 199] width 306 height 32
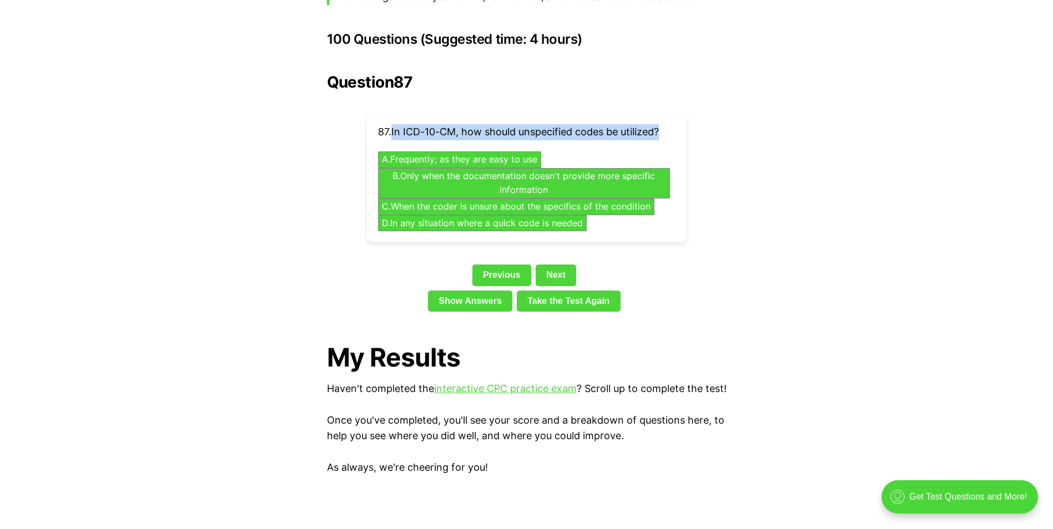
drag, startPoint x: 662, startPoint y: 114, endPoint x: 394, endPoint y: 103, distance: 268.2
click at [394, 113] on div "87 . In ICD-10-CM, how should unspecified codes be utilized? A . Frequently; as…" at bounding box center [527, 177] width 320 height 129
drag, startPoint x: 394, startPoint y: 103, endPoint x: 419, endPoint y: 115, distance: 27.8
click at [509, 167] on button "B . Only when the documentation doesn't provide more specific information" at bounding box center [523, 183] width 306 height 32
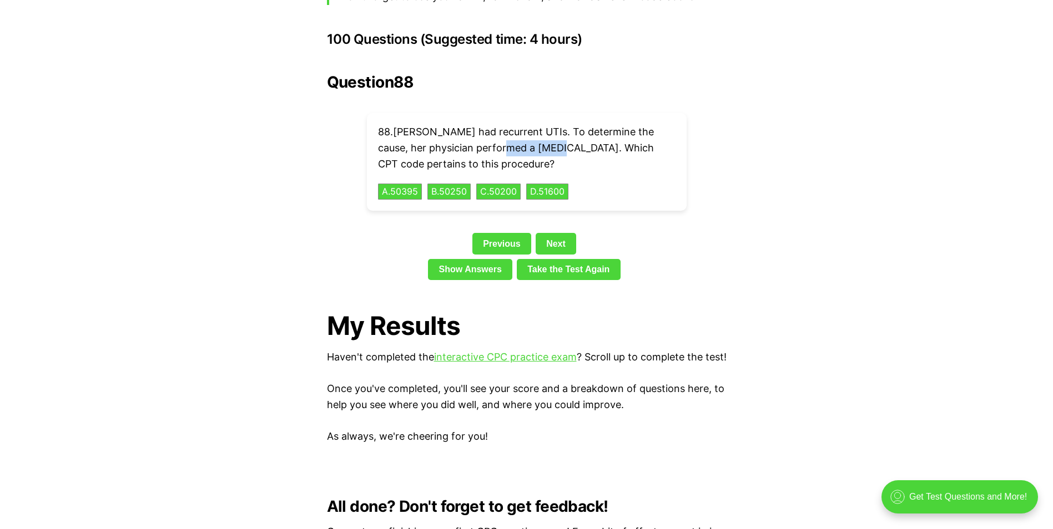
drag, startPoint x: 547, startPoint y: 130, endPoint x: 489, endPoint y: 131, distance: 57.7
click at [489, 131] on p "88 . [PERSON_NAME] had recurrent UTIs. To determine the cause, her physician pe…" at bounding box center [526, 148] width 297 height 48
drag, startPoint x: 489, startPoint y: 131, endPoint x: 513, endPoint y: 135, distance: 24.3
click at [714, 179] on div "Question 88 88 . [PERSON_NAME] had recurrent UTIs. To determine the cause, her …" at bounding box center [526, 178] width 399 height 211
click at [404, 183] on button "A . 50395" at bounding box center [400, 191] width 46 height 17
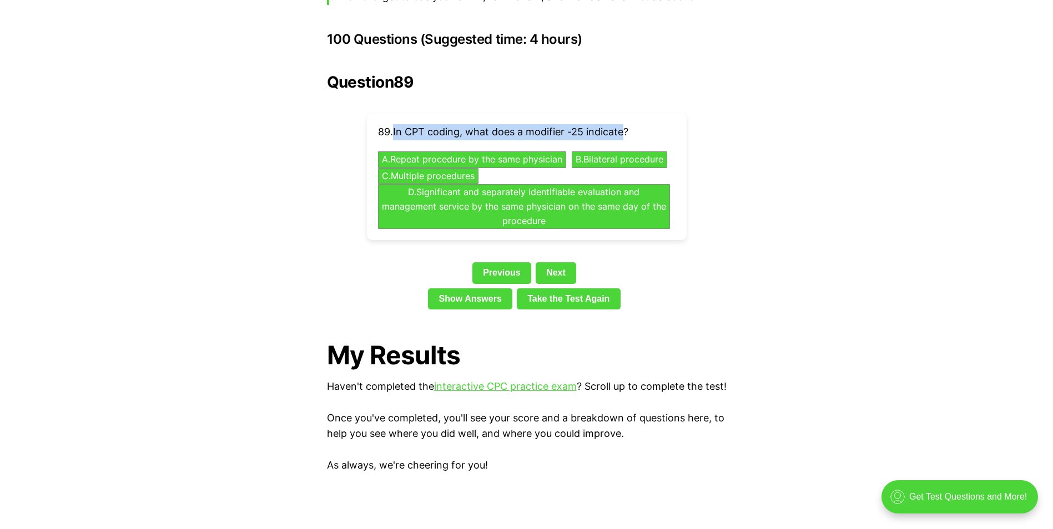
drag, startPoint x: 627, startPoint y: 113, endPoint x: 393, endPoint y: 115, distance: 233.6
click at [393, 124] on p "89 . In CPT coding, what does a modifier -25 indicate?" at bounding box center [526, 132] width 297 height 16
drag, startPoint x: 393, startPoint y: 115, endPoint x: 419, endPoint y: 117, distance: 25.5
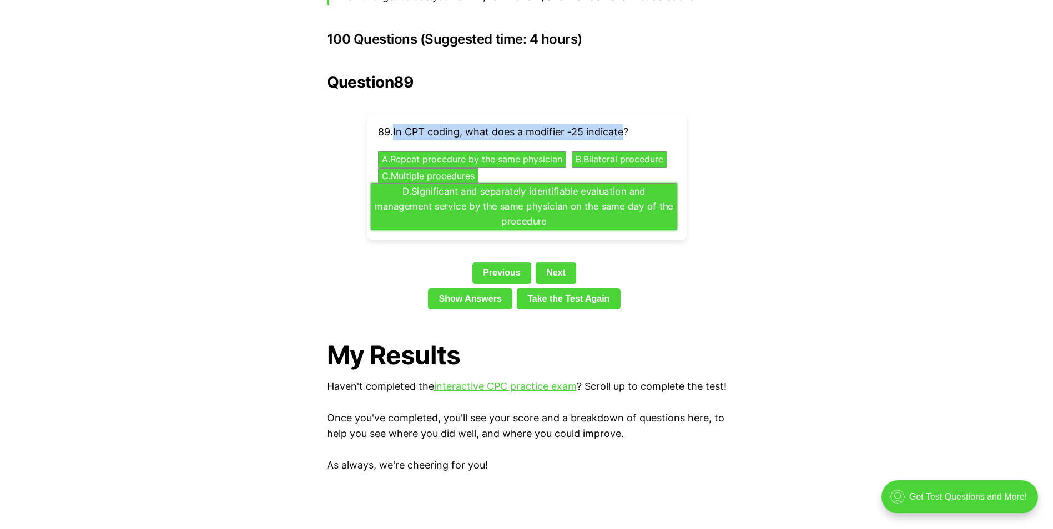
click at [517, 185] on button "D . Significant and separately identifiable evaluation and management service b…" at bounding box center [523, 206] width 306 height 47
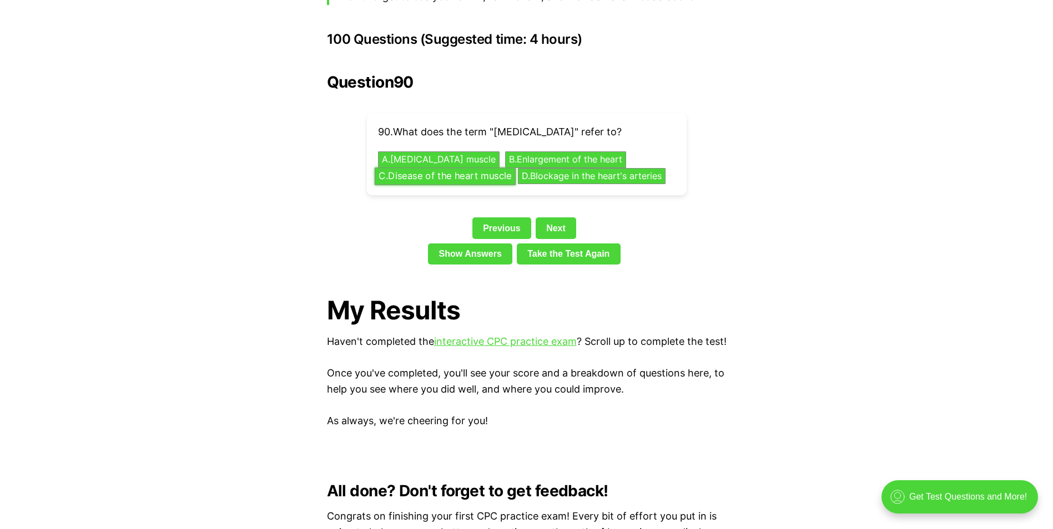
click at [485, 168] on button "C . Disease of the heart muscle" at bounding box center [444, 176] width 141 height 17
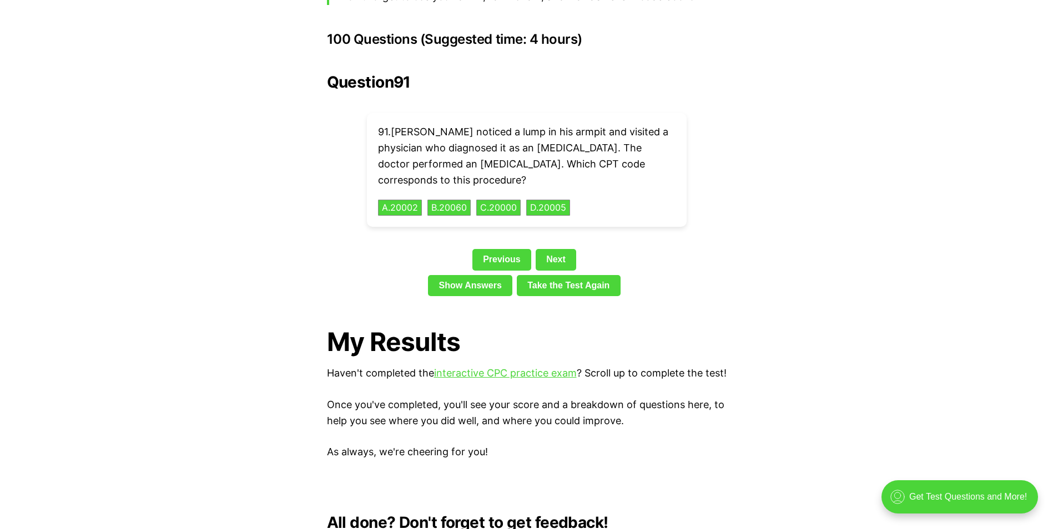
click at [716, 216] on div "Question 91 91 . [PERSON_NAME] noticed a lump in his armpit and visited a physi…" at bounding box center [526, 186] width 399 height 227
drag, startPoint x: 477, startPoint y: 150, endPoint x: 383, endPoint y: 144, distance: 93.9
click at [383, 144] on p "91 . [PERSON_NAME] noticed a lump in his armpit and visited a physician who dia…" at bounding box center [526, 156] width 297 height 64
drag, startPoint x: 383, startPoint y: 144, endPoint x: 395, endPoint y: 143, distance: 11.7
click at [599, 171] on div "91 . [PERSON_NAME] noticed a lump in his armpit and visited a physician who dia…" at bounding box center [527, 170] width 320 height 114
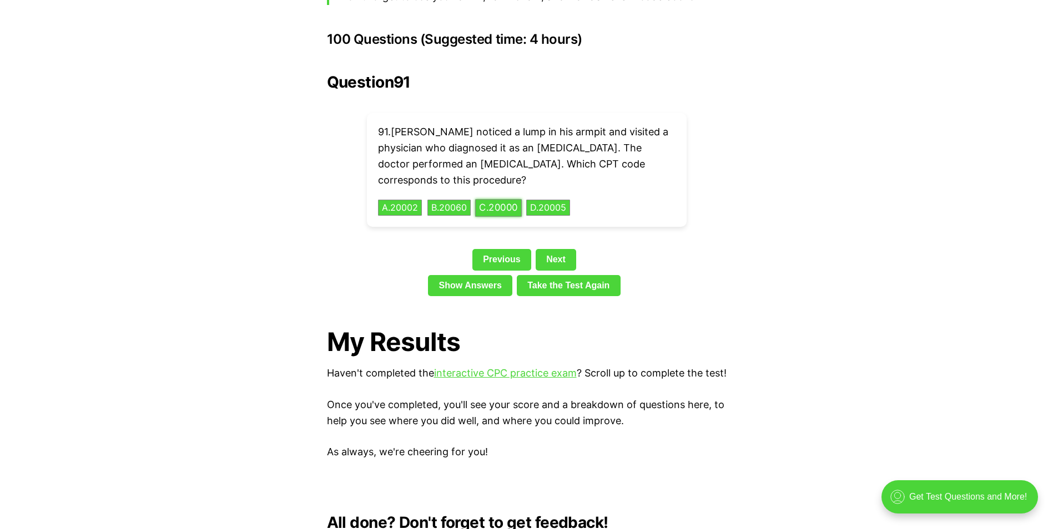
click at [509, 199] on button "C . 20000" at bounding box center [498, 207] width 47 height 17
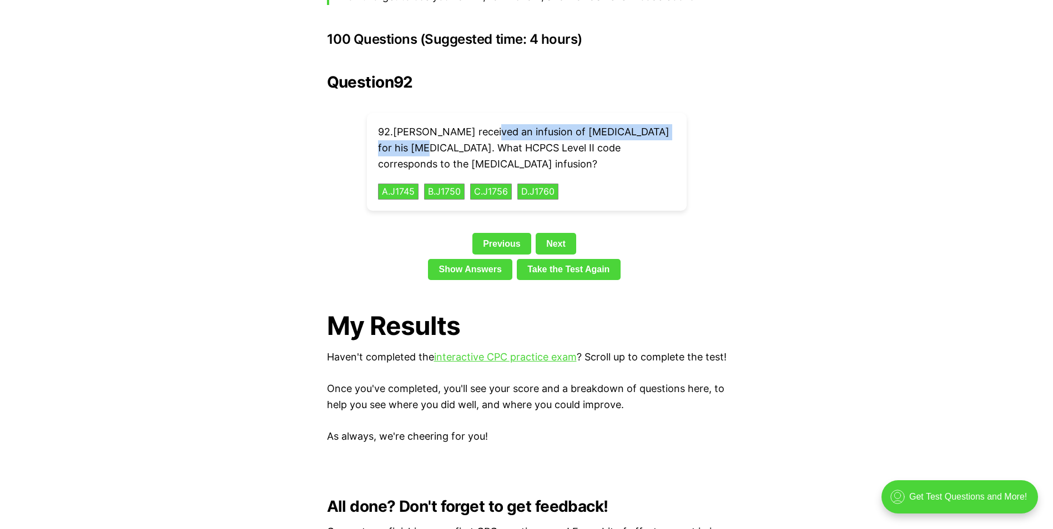
drag, startPoint x: 418, startPoint y: 129, endPoint x: 492, endPoint y: 116, distance: 75.0
click at [492, 124] on p "92 . [PERSON_NAME] received an infusion of [MEDICAL_DATA] for his [MEDICAL_DATA…" at bounding box center [526, 148] width 297 height 48
drag, startPoint x: 492, startPoint y: 116, endPoint x: 534, endPoint y: 114, distance: 42.8
click at [406, 183] on button "A . J1745" at bounding box center [398, 191] width 43 height 17
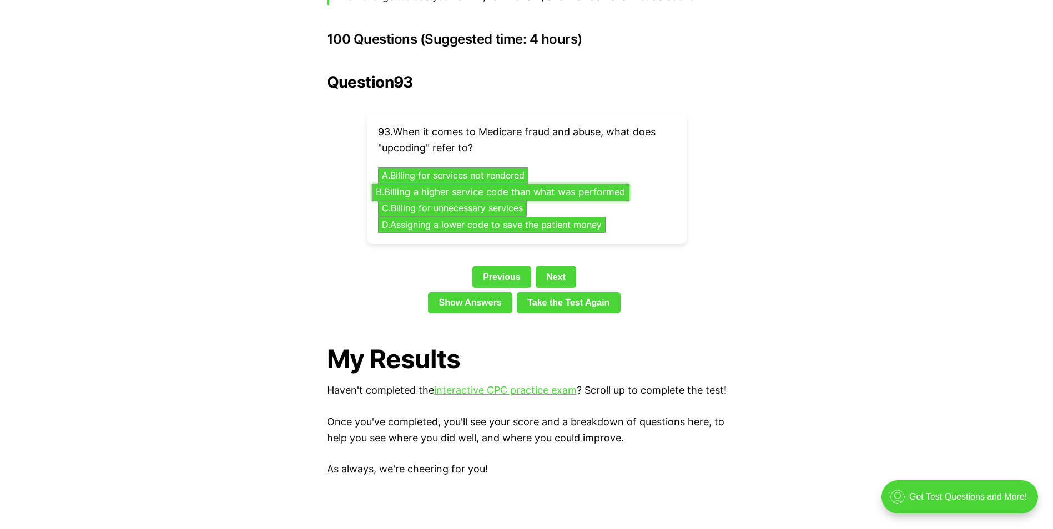
click at [457, 184] on button "B . Billing a higher service code than what was performed" at bounding box center [499, 192] width 257 height 17
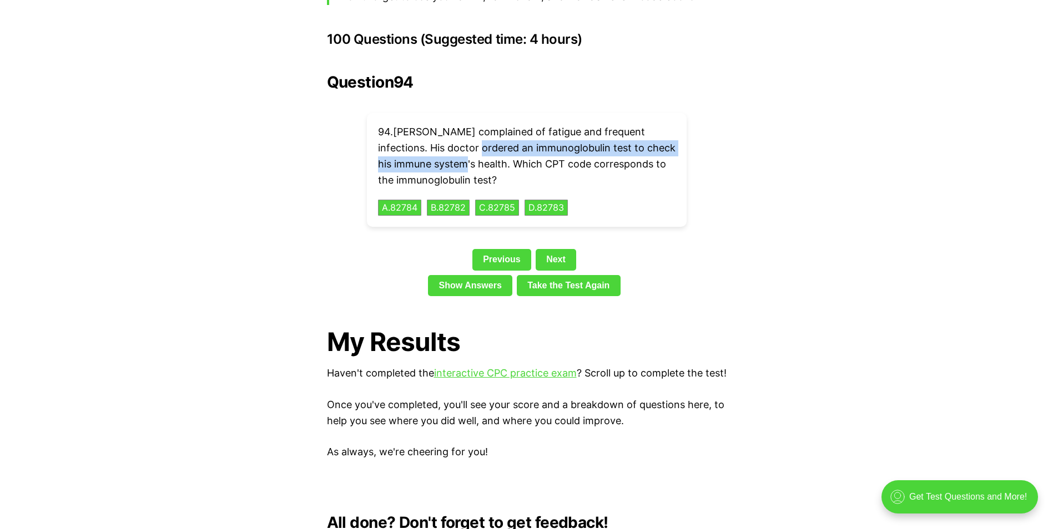
drag, startPoint x: 453, startPoint y: 146, endPoint x: 464, endPoint y: 130, distance: 19.2
click at [464, 130] on p "94 . [PERSON_NAME] complained of fatigue and frequent infections. His doctor or…" at bounding box center [526, 156] width 297 height 64
drag, startPoint x: 464, startPoint y: 130, endPoint x: 494, endPoint y: 131, distance: 30.6
click at [411, 199] on button "A . 82784" at bounding box center [399, 207] width 45 height 17
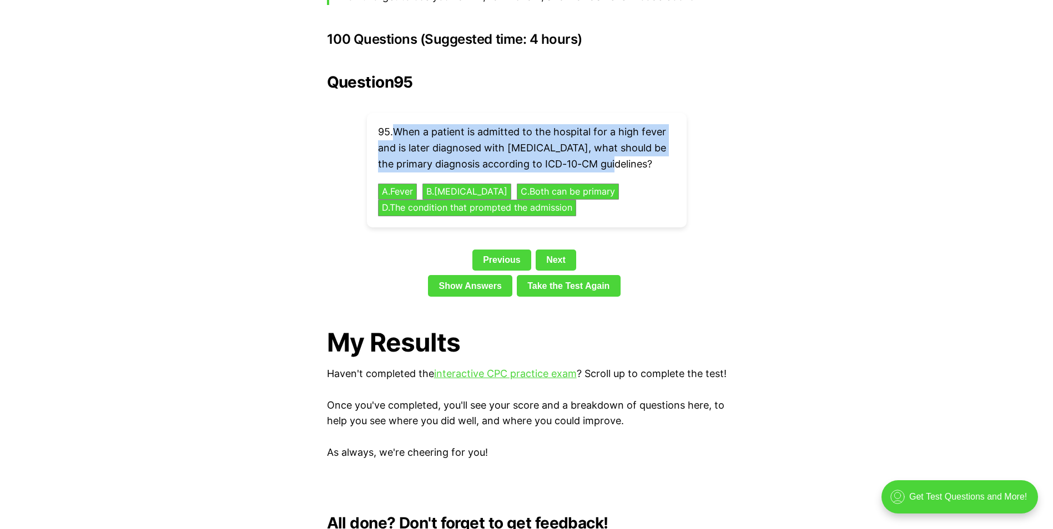
drag, startPoint x: 598, startPoint y: 148, endPoint x: 398, endPoint y: 109, distance: 203.5
click at [398, 124] on p "95 . When a patient is admitted to the hospital for a high fever and is later d…" at bounding box center [526, 148] width 297 height 48
drag, startPoint x: 398, startPoint y: 109, endPoint x: 432, endPoint y: 119, distance: 35.3
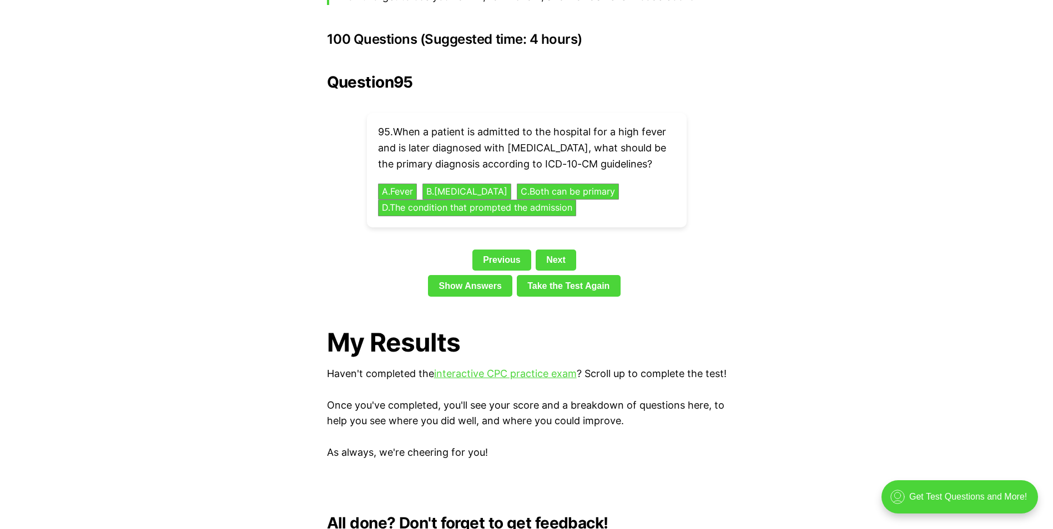
click at [455, 183] on button "B . [MEDICAL_DATA]" at bounding box center [466, 191] width 93 height 17
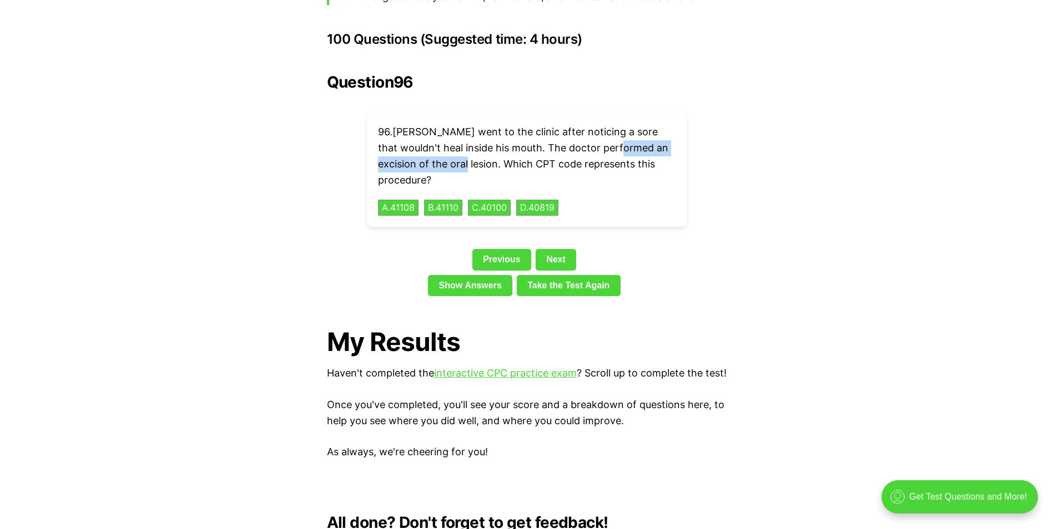
drag, startPoint x: 428, startPoint y: 146, endPoint x: 601, endPoint y: 131, distance: 173.8
click at [601, 131] on p "96 . [PERSON_NAME] went to the clinic after noticing a sore that wouldn't heal …" at bounding box center [526, 156] width 297 height 64
drag, startPoint x: 601, startPoint y: 131, endPoint x: 644, endPoint y: 130, distance: 42.7
click at [503, 73] on h2 "Question 96" at bounding box center [526, 82] width 399 height 18
click at [397, 199] on button "A . 41108" at bounding box center [398, 207] width 43 height 17
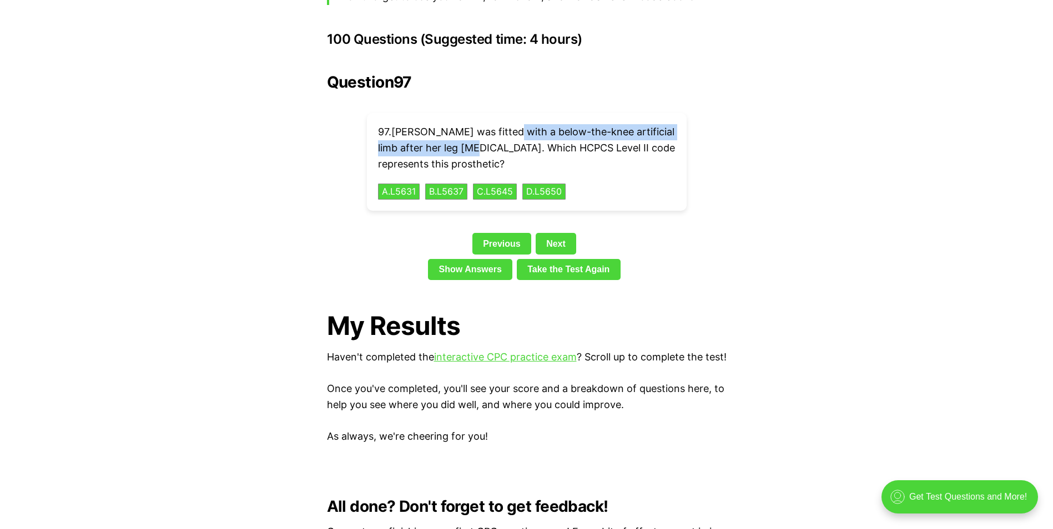
drag, startPoint x: 469, startPoint y: 131, endPoint x: 509, endPoint y: 113, distance: 44.5
click at [509, 124] on p "97 . [PERSON_NAME] was fitted with a below-the-knee artificial limb after her l…" at bounding box center [526, 148] width 297 height 48
drag, startPoint x: 509, startPoint y: 113, endPoint x: 530, endPoint y: 117, distance: 21.3
click at [619, 165] on div "97 . [PERSON_NAME] was fitted with a below-the-knee artificial limb after her l…" at bounding box center [527, 162] width 320 height 98
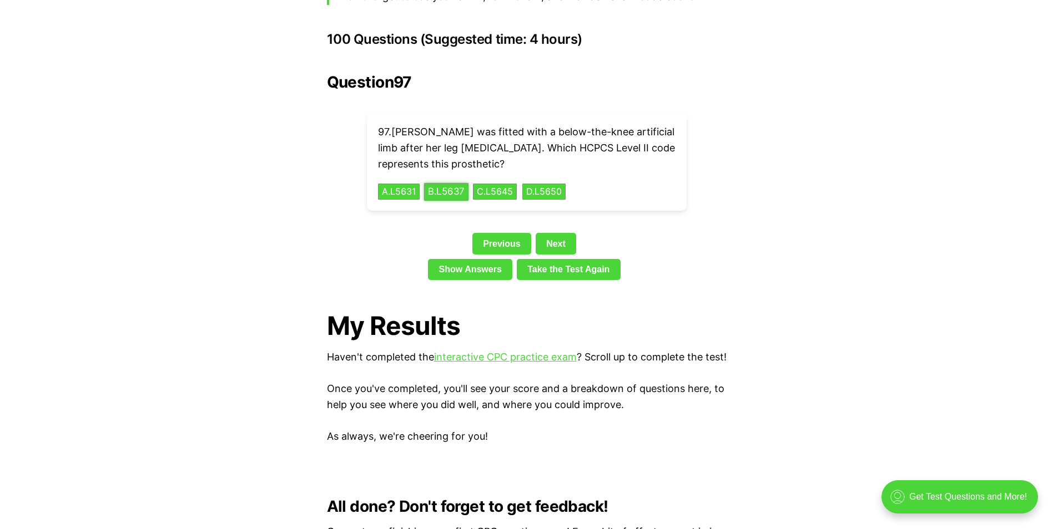
click at [453, 183] on button "B . L5637" at bounding box center [446, 191] width 44 height 17
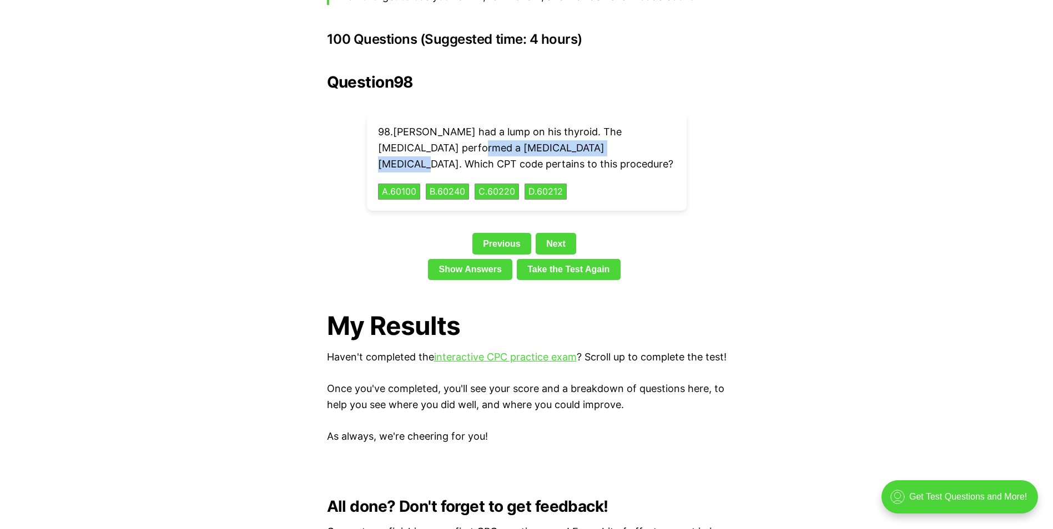
drag, startPoint x: 578, startPoint y: 131, endPoint x: 438, endPoint y: 128, distance: 140.4
click at [438, 128] on p "98 . [PERSON_NAME] had a lump on his thyroid. The [MEDICAL_DATA] performed a [M…" at bounding box center [526, 148] width 297 height 48
drag, startPoint x: 438, startPoint y: 128, endPoint x: 480, endPoint y: 133, distance: 42.4
click at [574, 85] on div "Question 98 98 . [PERSON_NAME] had a lump on his thyroid. The [MEDICAL_DATA] pe…" at bounding box center [526, 178] width 399 height 211
click at [402, 183] on button "A . 60100" at bounding box center [399, 191] width 44 height 17
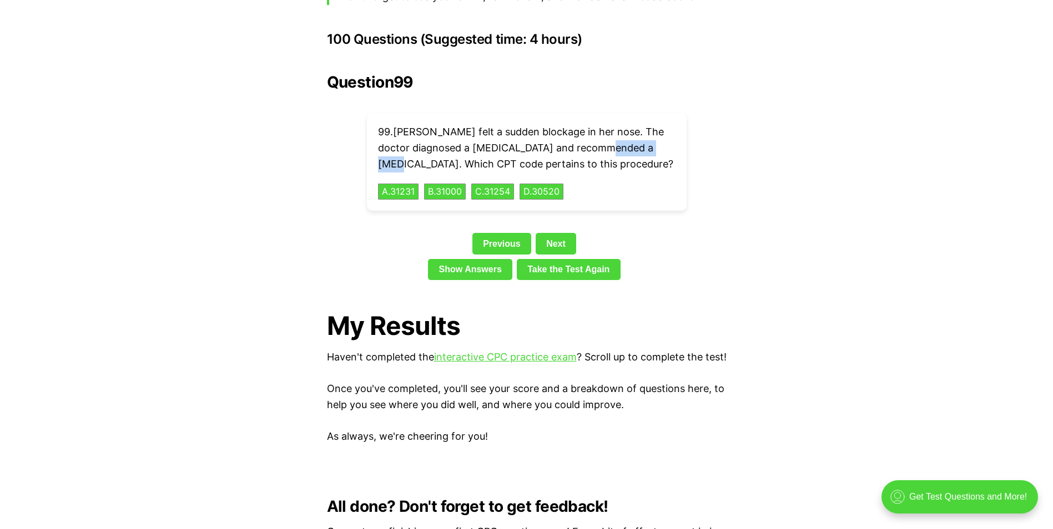
drag, startPoint x: 434, startPoint y: 149, endPoint x: 370, endPoint y: 149, distance: 64.4
click at [370, 149] on div "99 . [PERSON_NAME] felt a sudden blockage in her nose. The doctor diagnosed a […" at bounding box center [527, 162] width 320 height 98
drag, startPoint x: 370, startPoint y: 149, endPoint x: 409, endPoint y: 147, distance: 39.4
click at [553, 183] on button "D . 30520" at bounding box center [541, 191] width 46 height 17
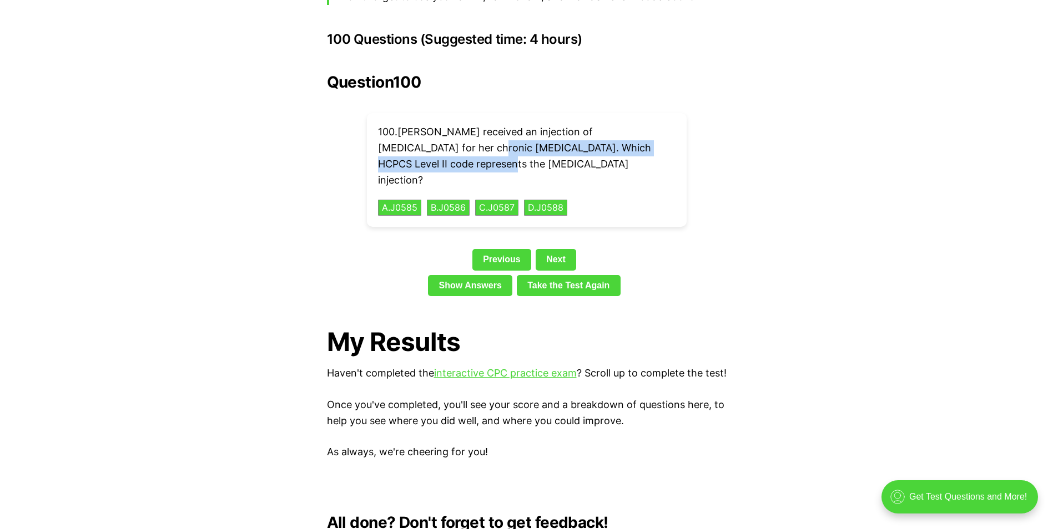
drag, startPoint x: 433, startPoint y: 140, endPoint x: 434, endPoint y: 133, distance: 7.8
click at [434, 133] on p "100 . [PERSON_NAME] received an injection of [MEDICAL_DATA] for her chronic [ME…" at bounding box center [526, 156] width 297 height 64
drag, startPoint x: 434, startPoint y: 133, endPoint x: 459, endPoint y: 134, distance: 25.5
click at [404, 199] on button "A . J0585" at bounding box center [399, 207] width 45 height 17
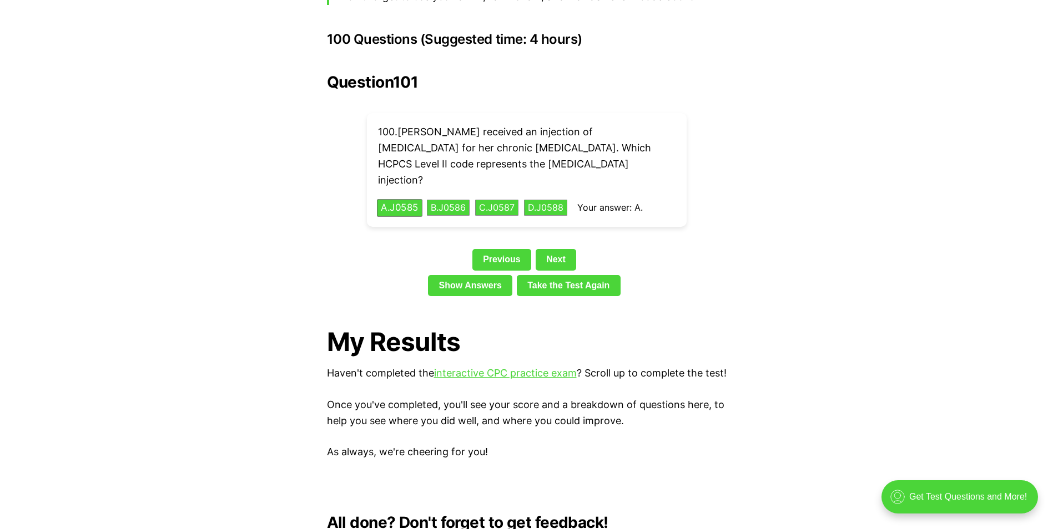
click at [655, 176] on div "100 . [PERSON_NAME] received an injection of [MEDICAL_DATA] for her chronic [ME…" at bounding box center [527, 170] width 320 height 114
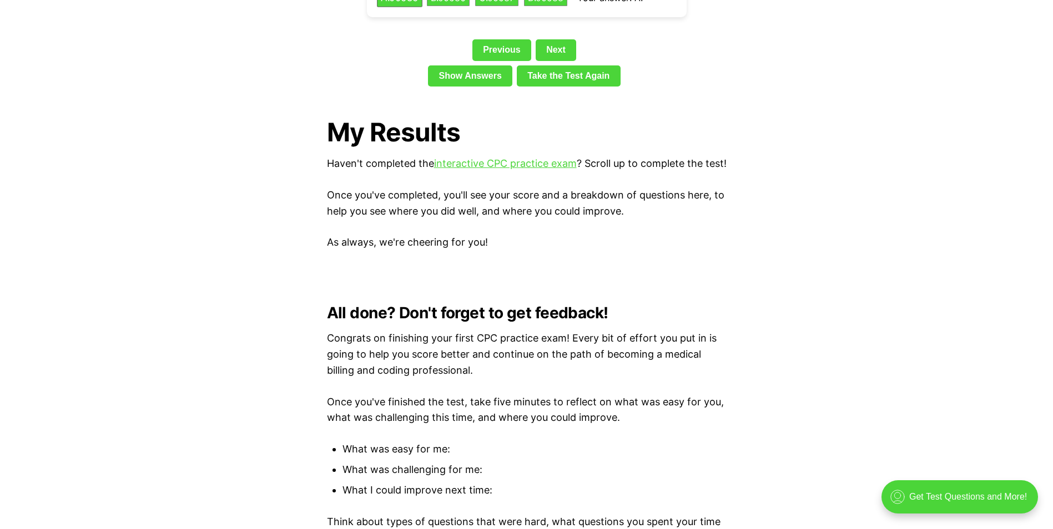
scroll to position [2487, 0]
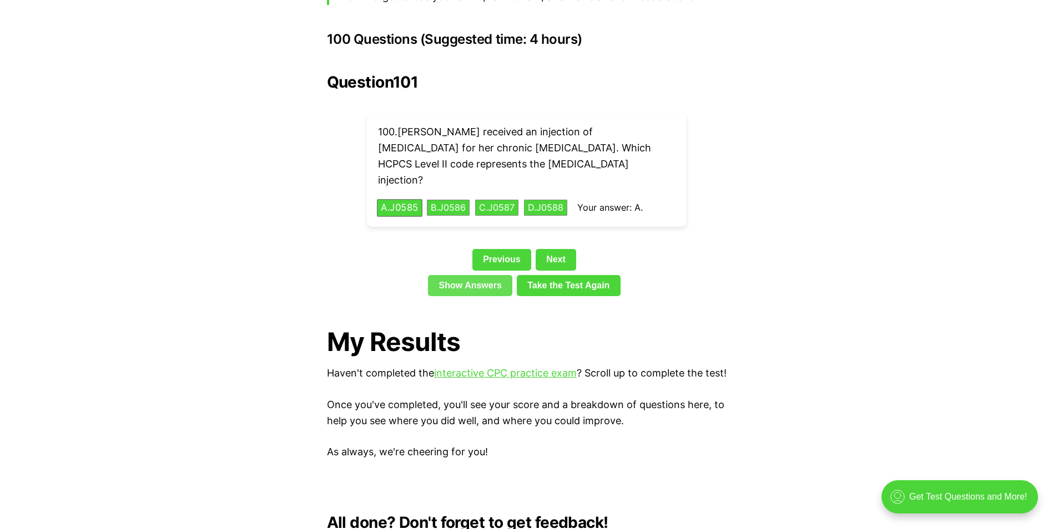
click at [492, 275] on link "Show Answers" at bounding box center [470, 285] width 84 height 21
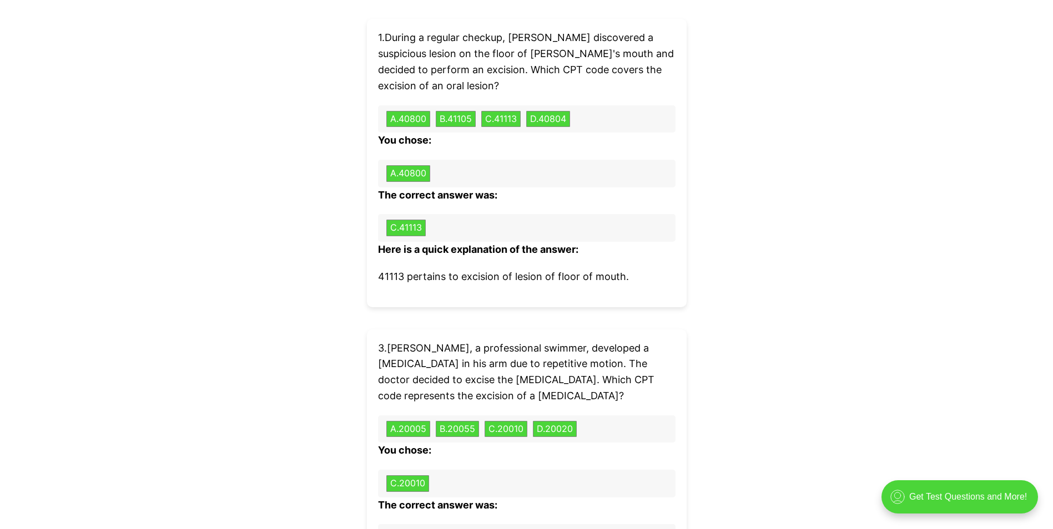
scroll to position [3385, 0]
